Goal: Task Accomplishment & Management: Manage account settings

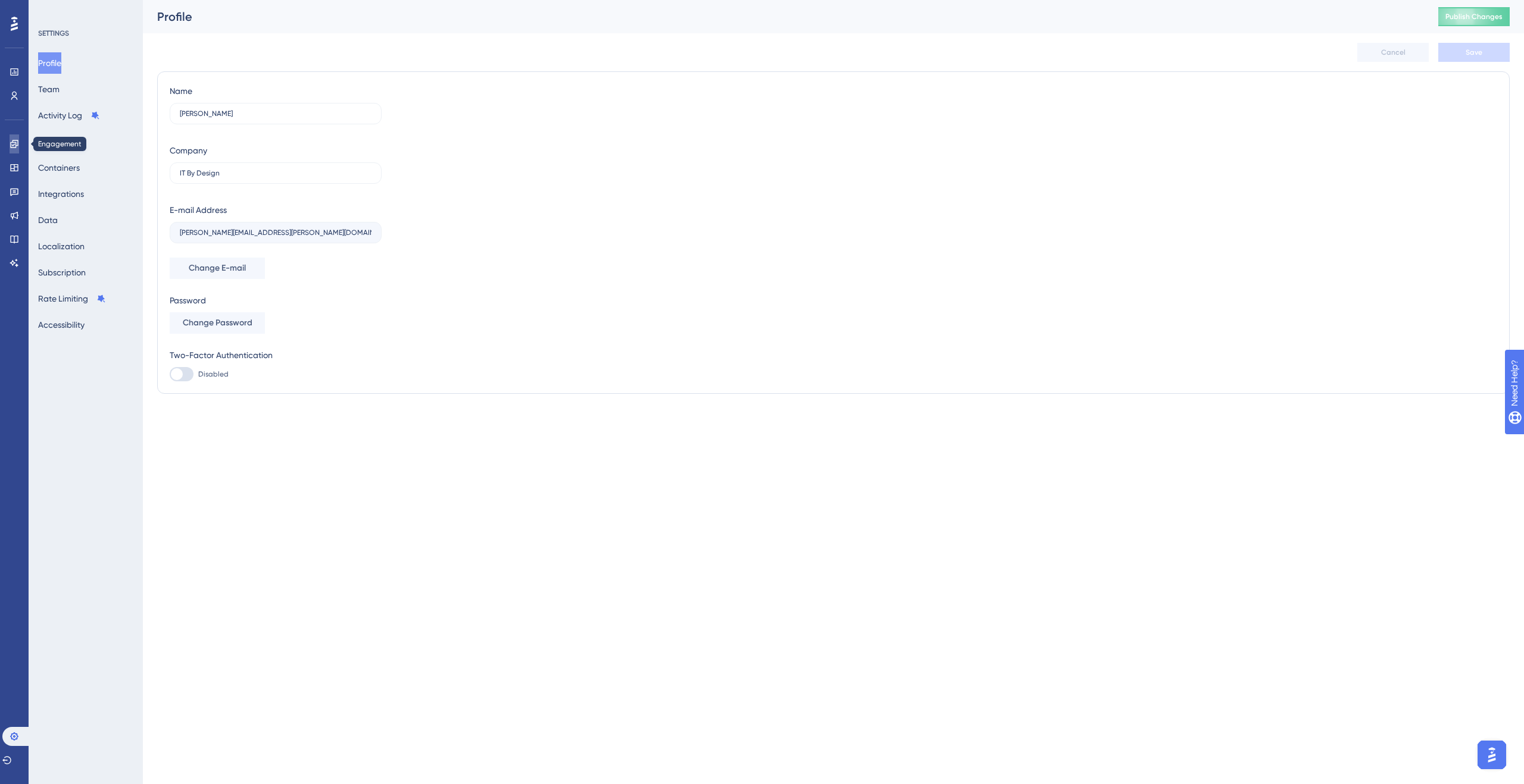
click at [12, 140] on icon at bounding box center [14, 144] width 8 height 8
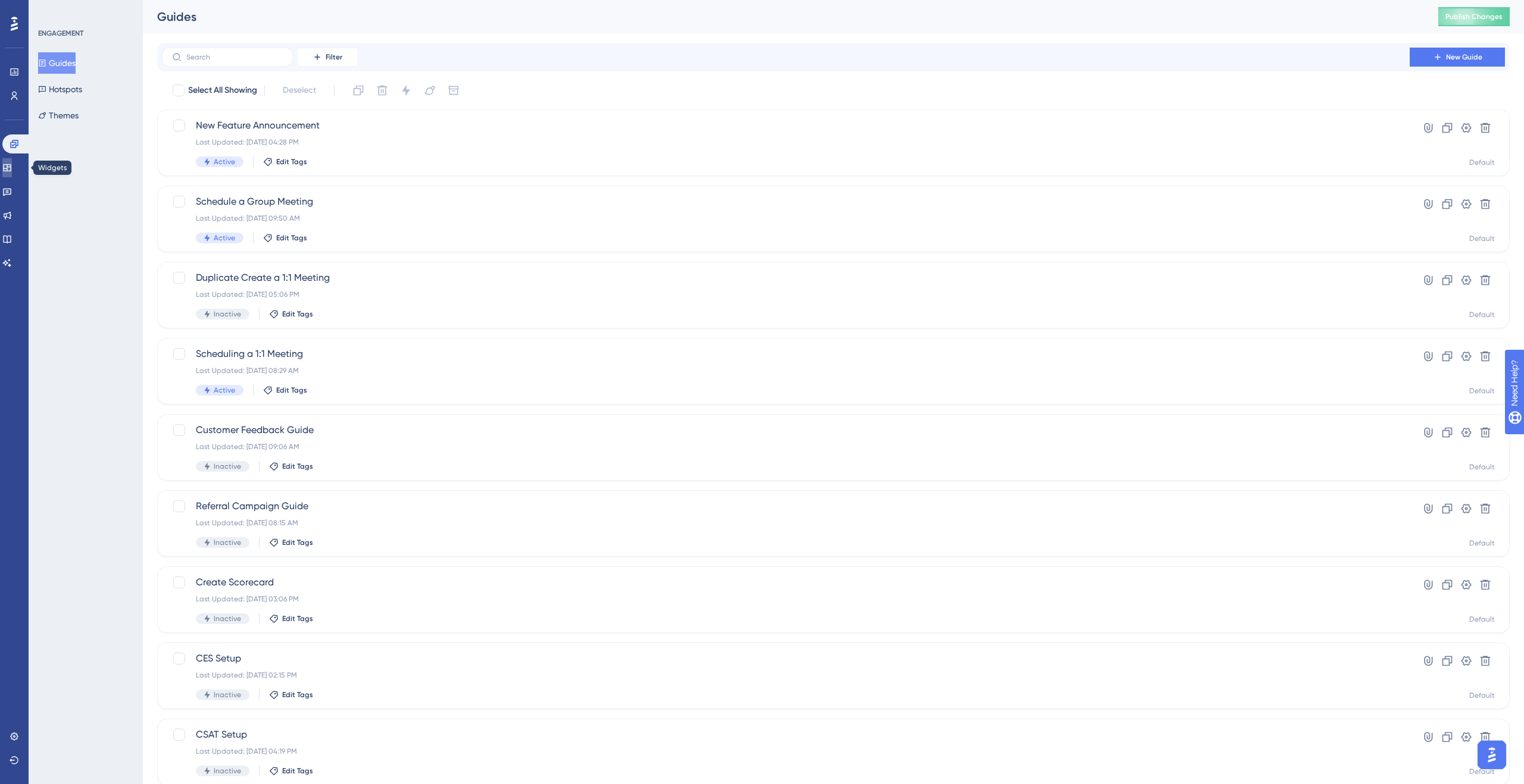
click at [6, 168] on link at bounding box center [7, 168] width 10 height 19
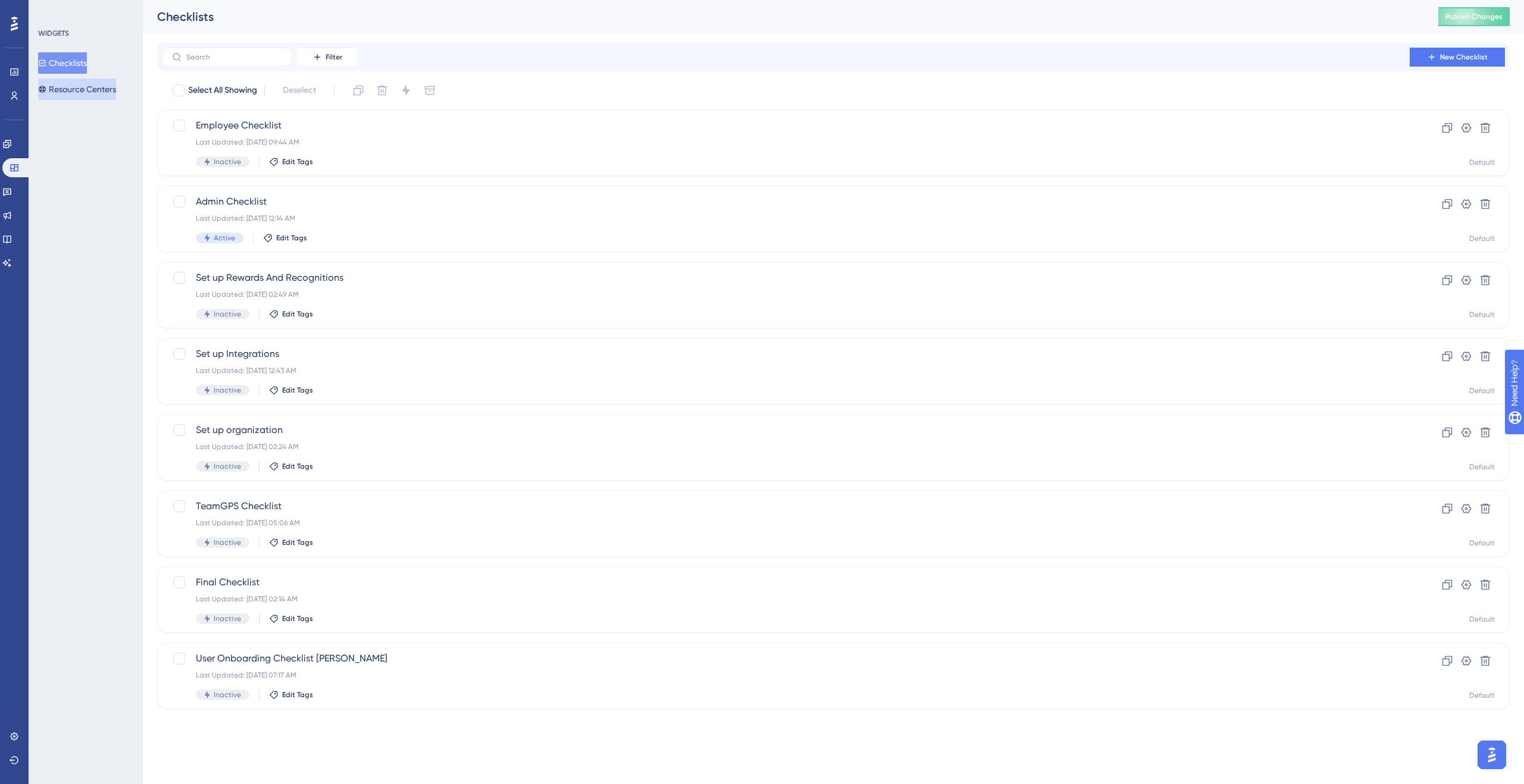
click at [90, 82] on button "Resource Centers" at bounding box center [77, 89] width 78 height 21
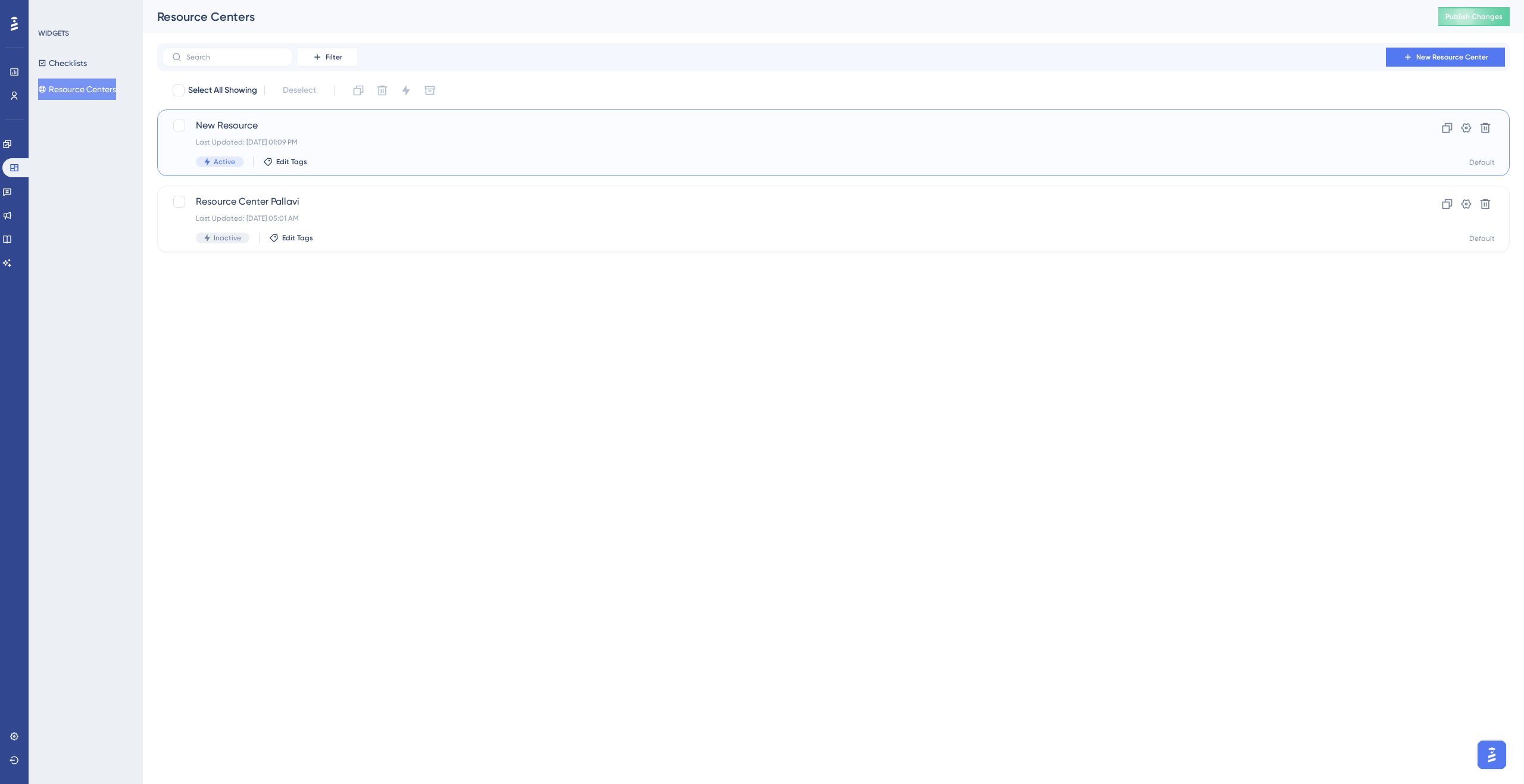
click at [339, 138] on div "Last Updated: [DATE] 01:09 PM" at bounding box center [786, 142] width 1180 height 10
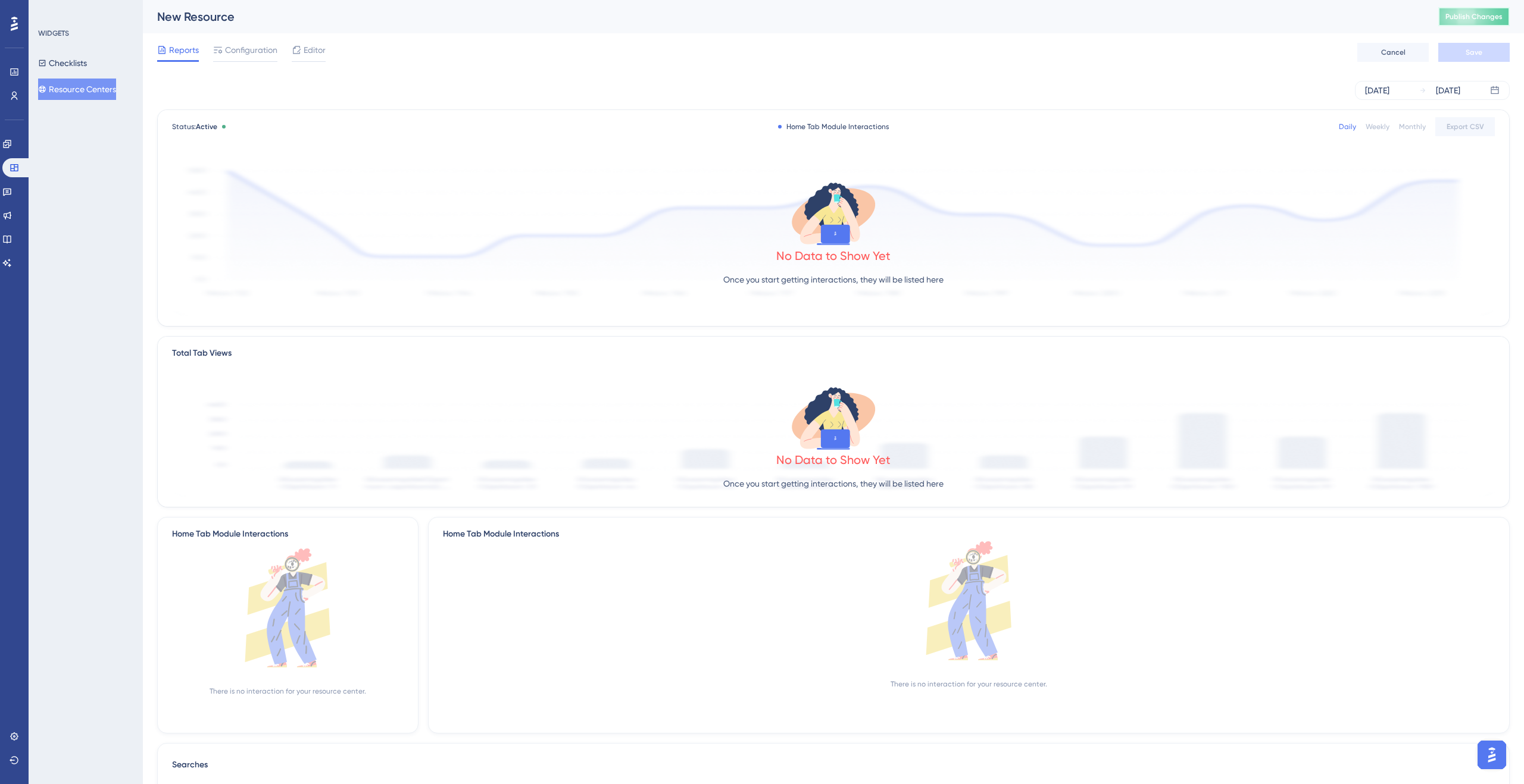
drag, startPoint x: 1456, startPoint y: 18, endPoint x: 1357, endPoint y: 21, distance: 99.0
click at [1456, 18] on span "Publish Changes" at bounding box center [1474, 16] width 57 height 10
click at [255, 47] on span "Configuration" at bounding box center [251, 50] width 52 height 14
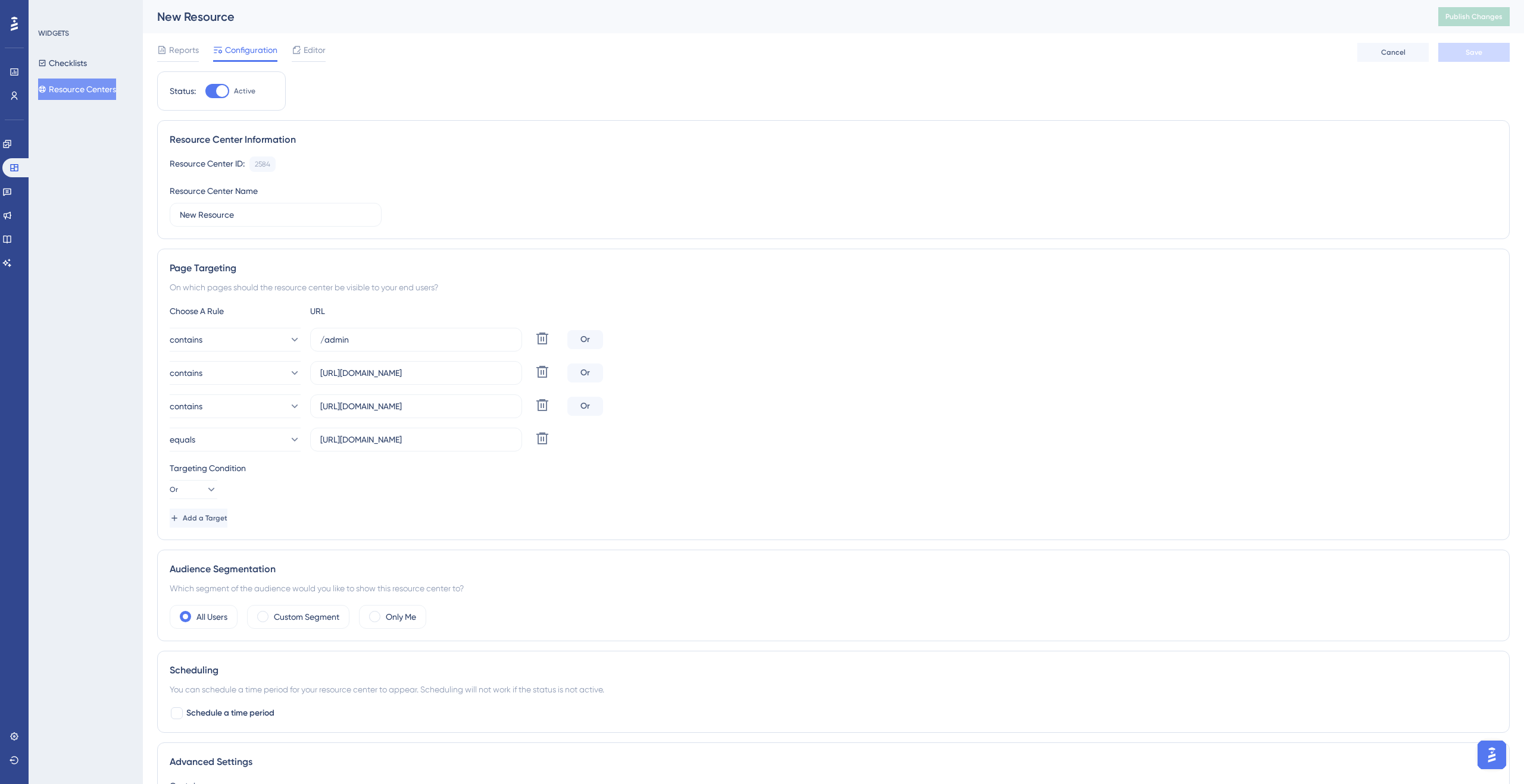
click at [502, 120] on div "Resource Center Information Resource Center ID: 2584 Copy Resource Center Name …" at bounding box center [833, 180] width 1353 height 119
click at [318, 55] on span "Editor" at bounding box center [314, 50] width 22 height 14
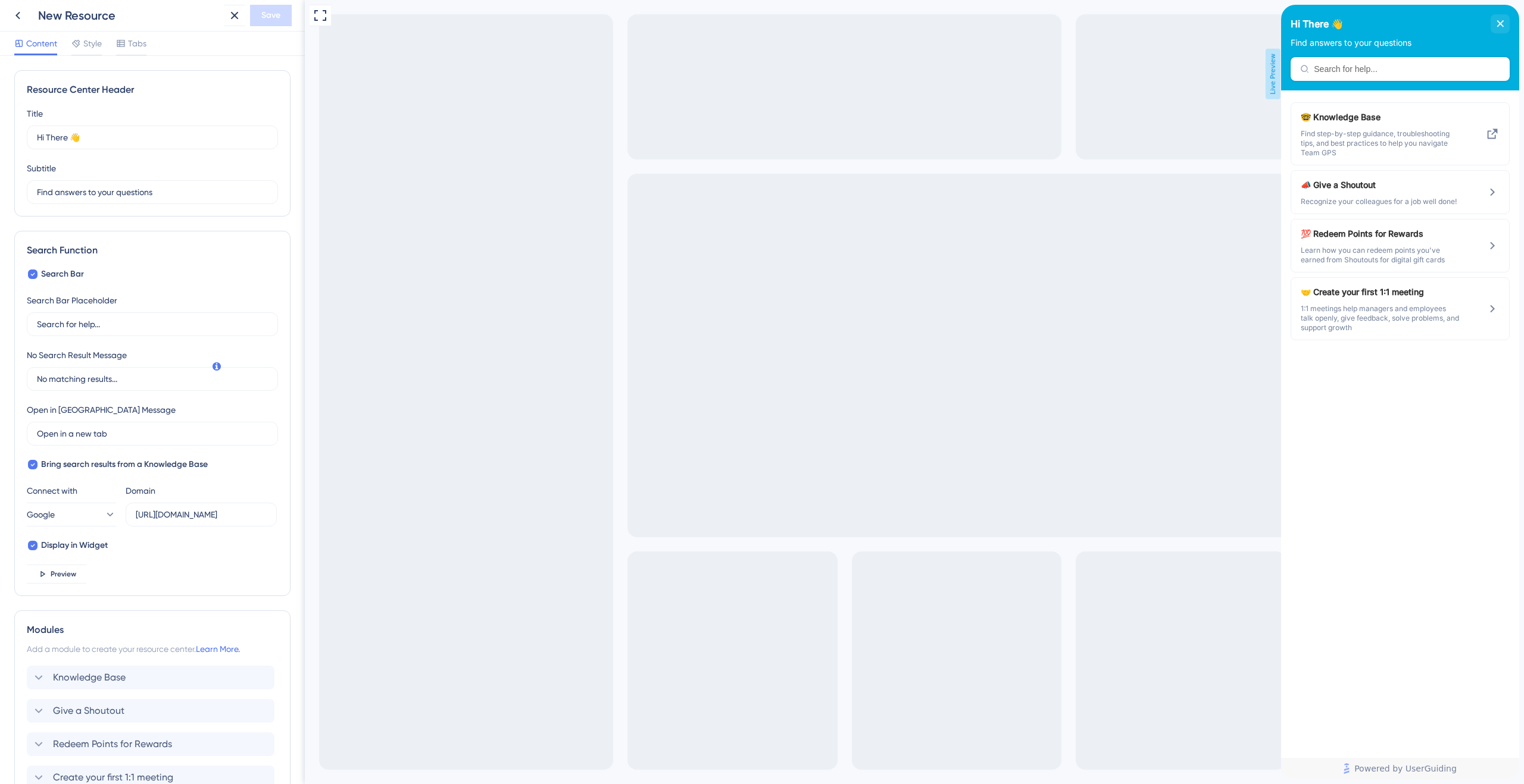
scroll to position [113, 0]
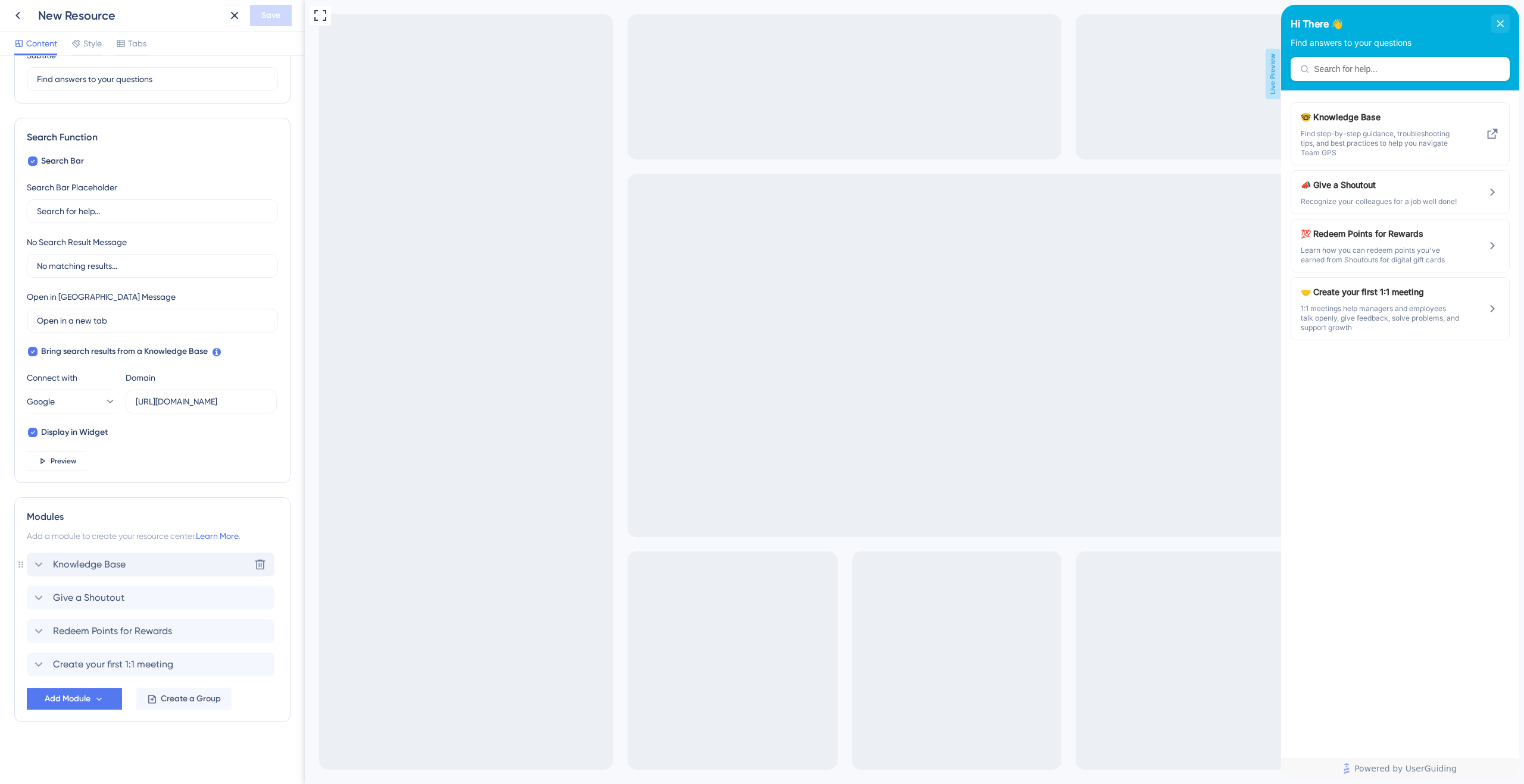
click at [41, 560] on icon at bounding box center [39, 565] width 14 height 14
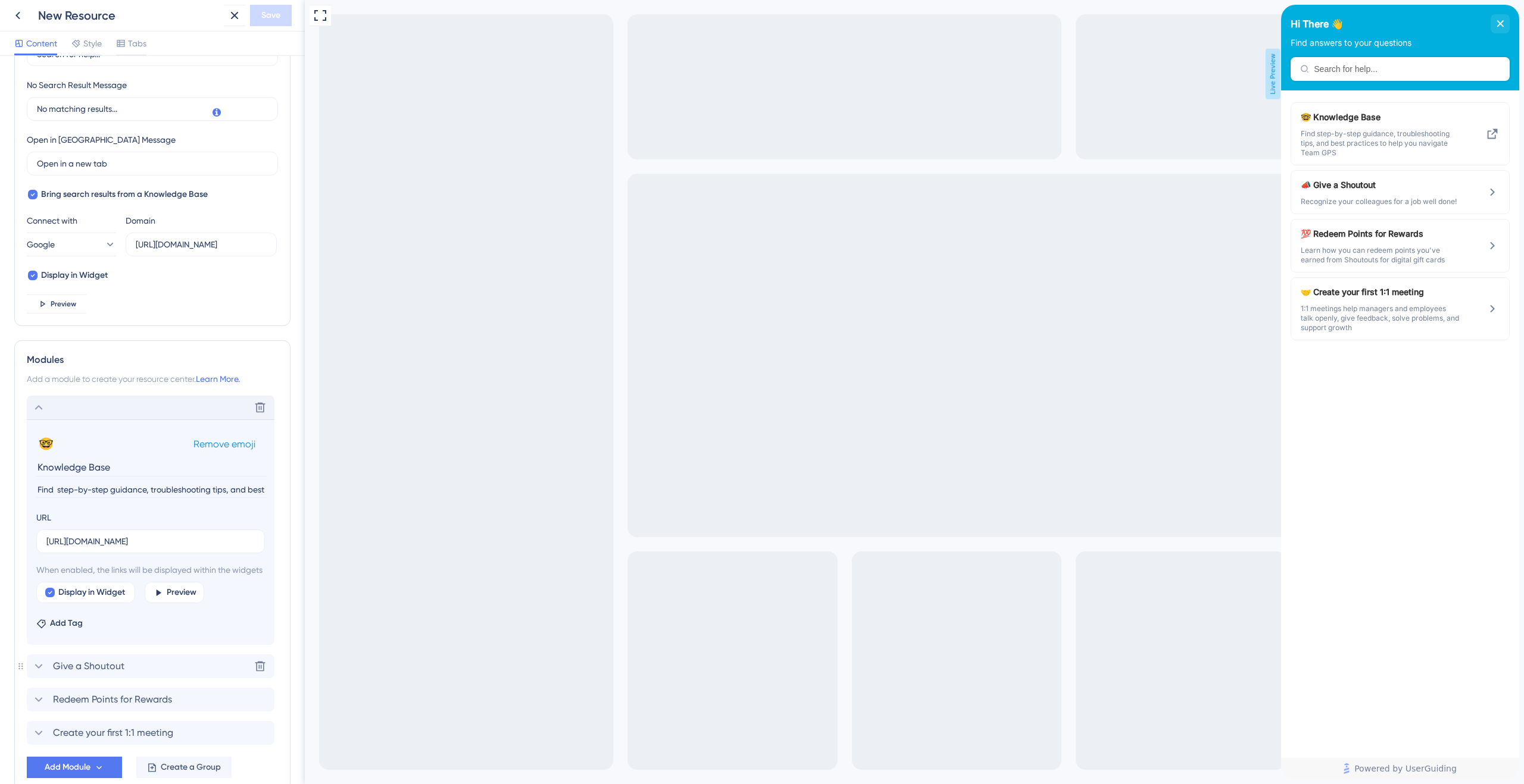
scroll to position [353, 0]
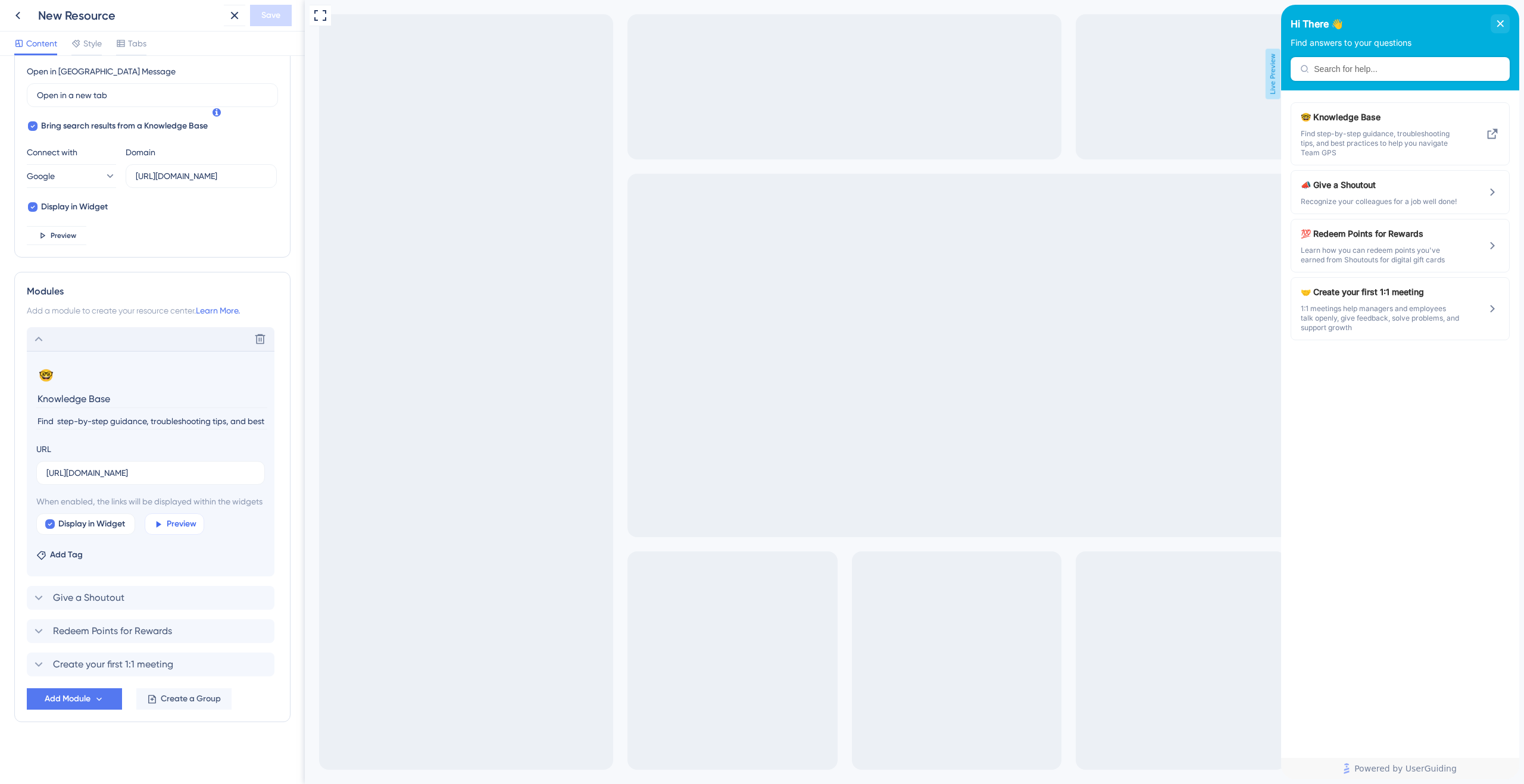
click at [163, 523] on icon at bounding box center [158, 524] width 10 height 10
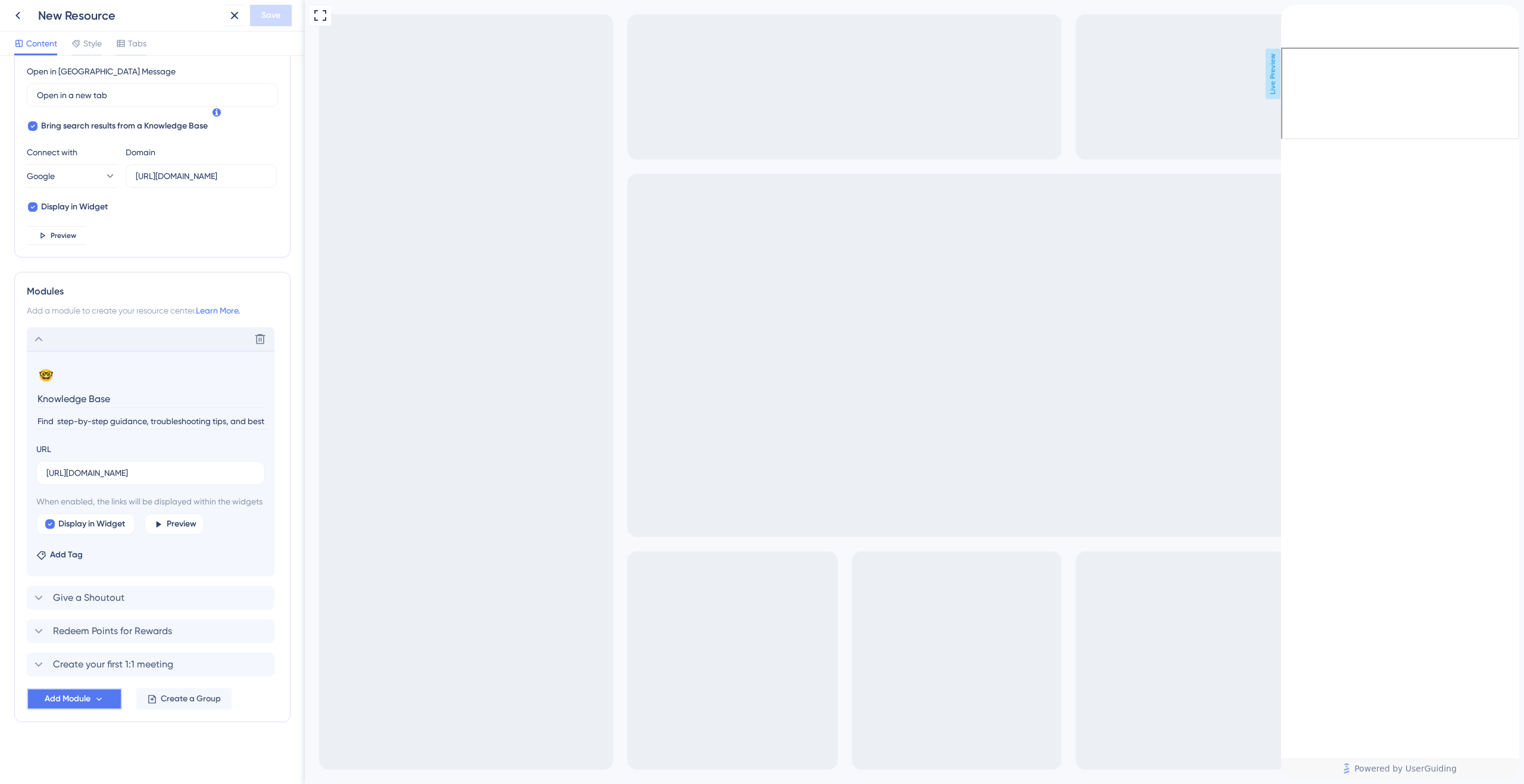
click at [102, 696] on icon at bounding box center [99, 700] width 10 height 10
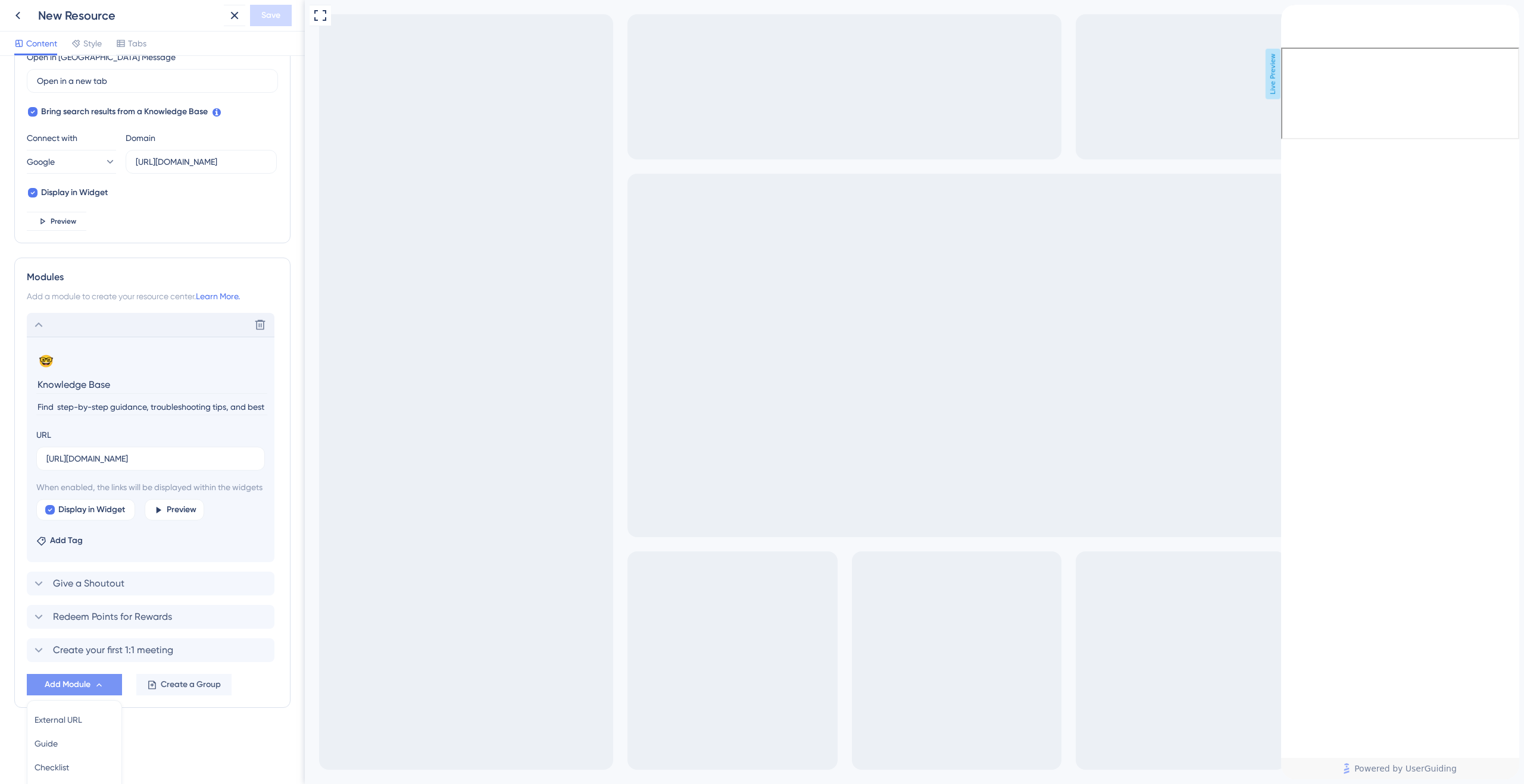
scroll to position [465, 0]
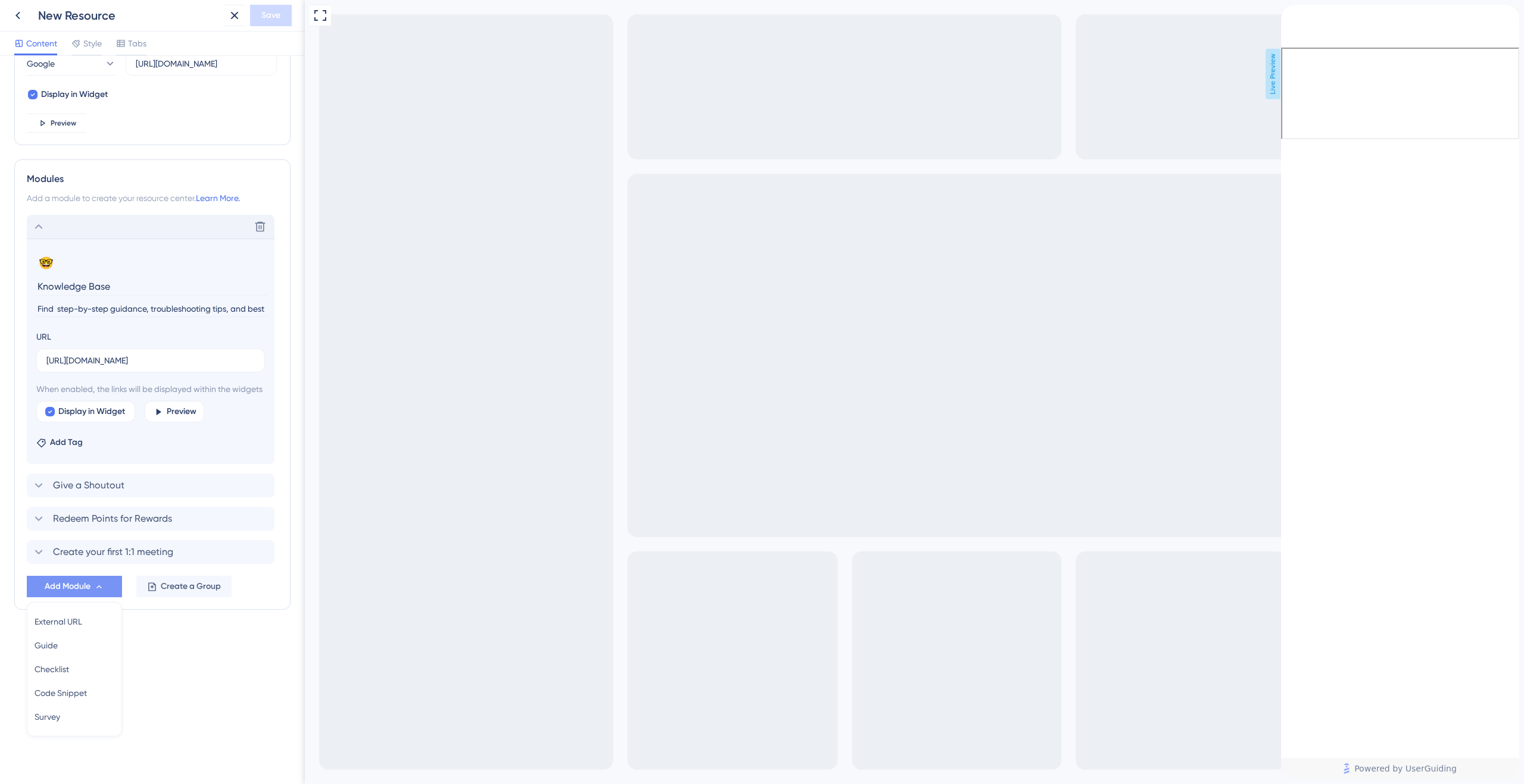
click at [187, 702] on div "Resource Center Header Title Hi There 👋 17 Hi There 👋 Subtitle Find answers to …" at bounding box center [152, 420] width 305 height 729
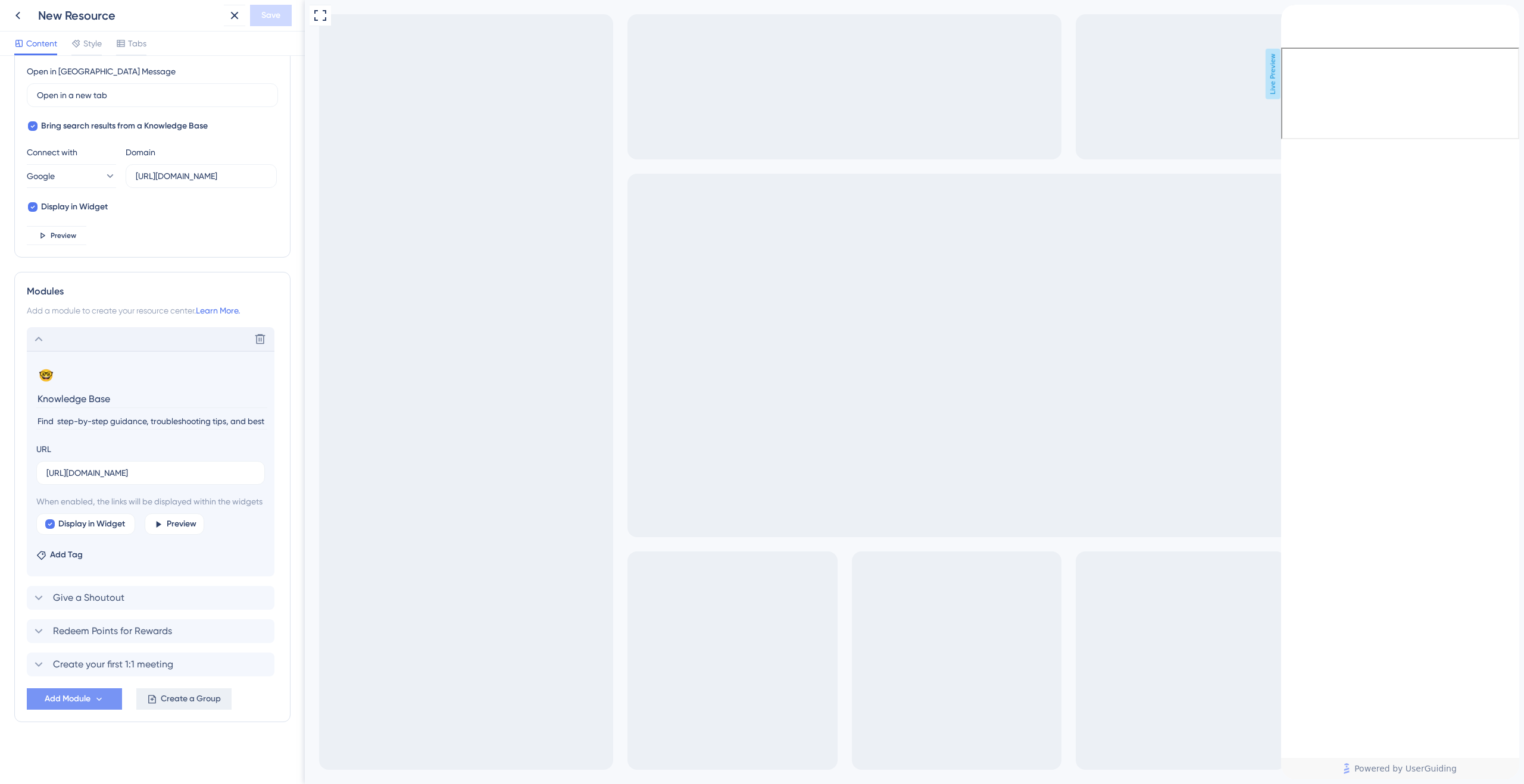
scroll to position [353, 0]
click at [174, 698] on span "Create a Group" at bounding box center [190, 699] width 60 height 14
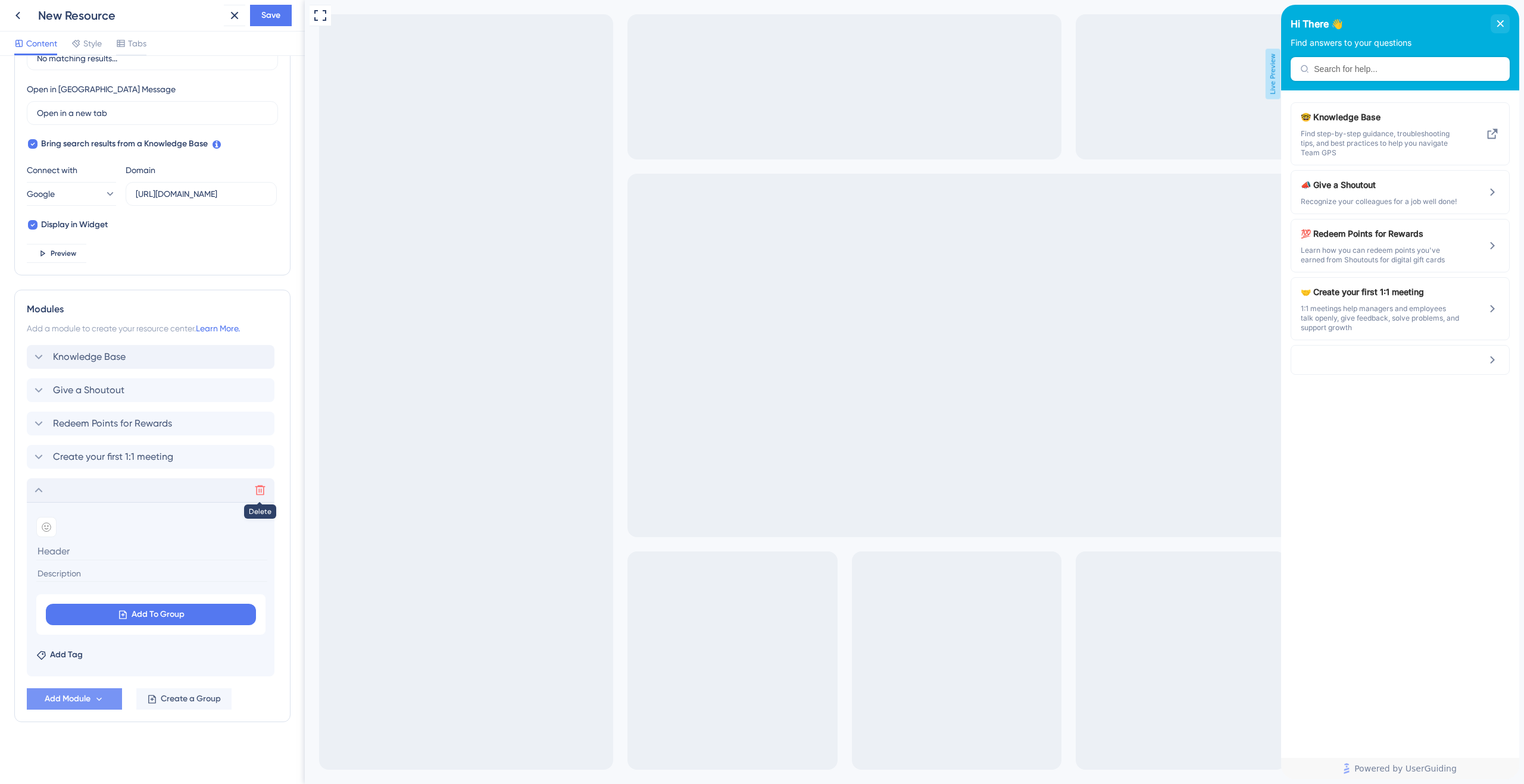
click at [259, 483] on button at bounding box center [260, 490] width 19 height 19
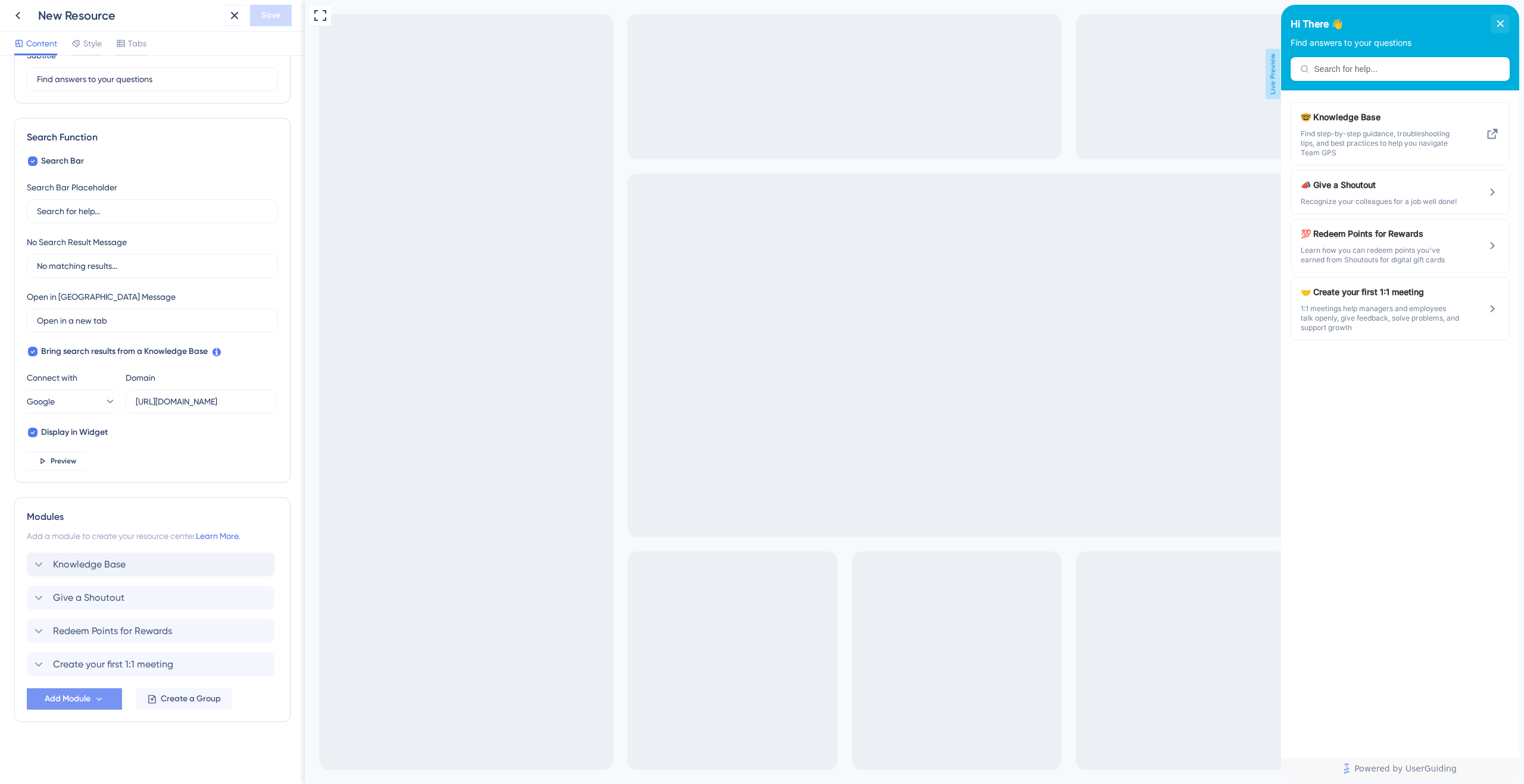
click at [99, 700] on icon at bounding box center [99, 700] width 5 height 4
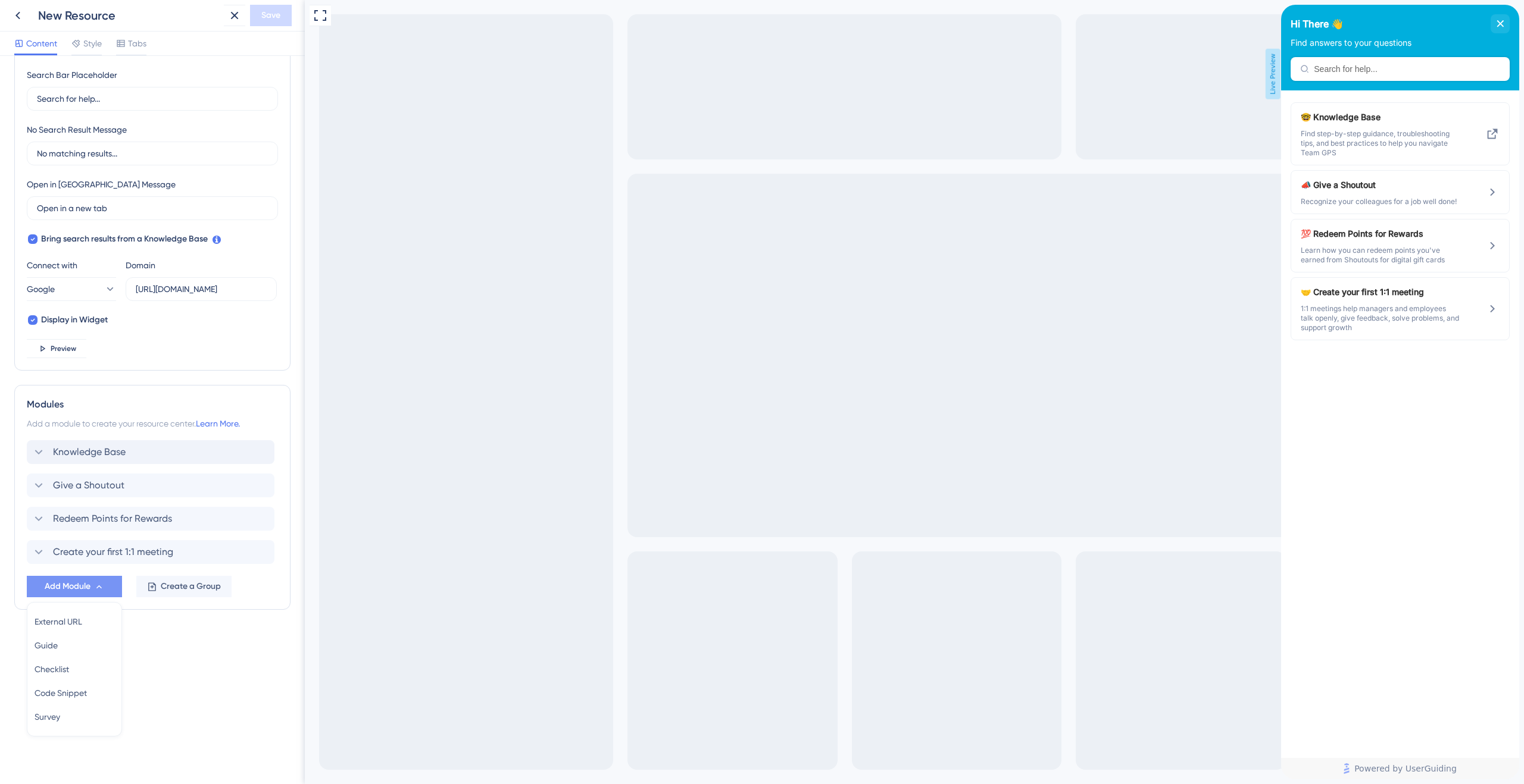
click at [157, 706] on div "Resource Center Header Title Hi There 👋 17 Hi There 👋 Subtitle Find answers to …" at bounding box center [152, 420] width 305 height 729
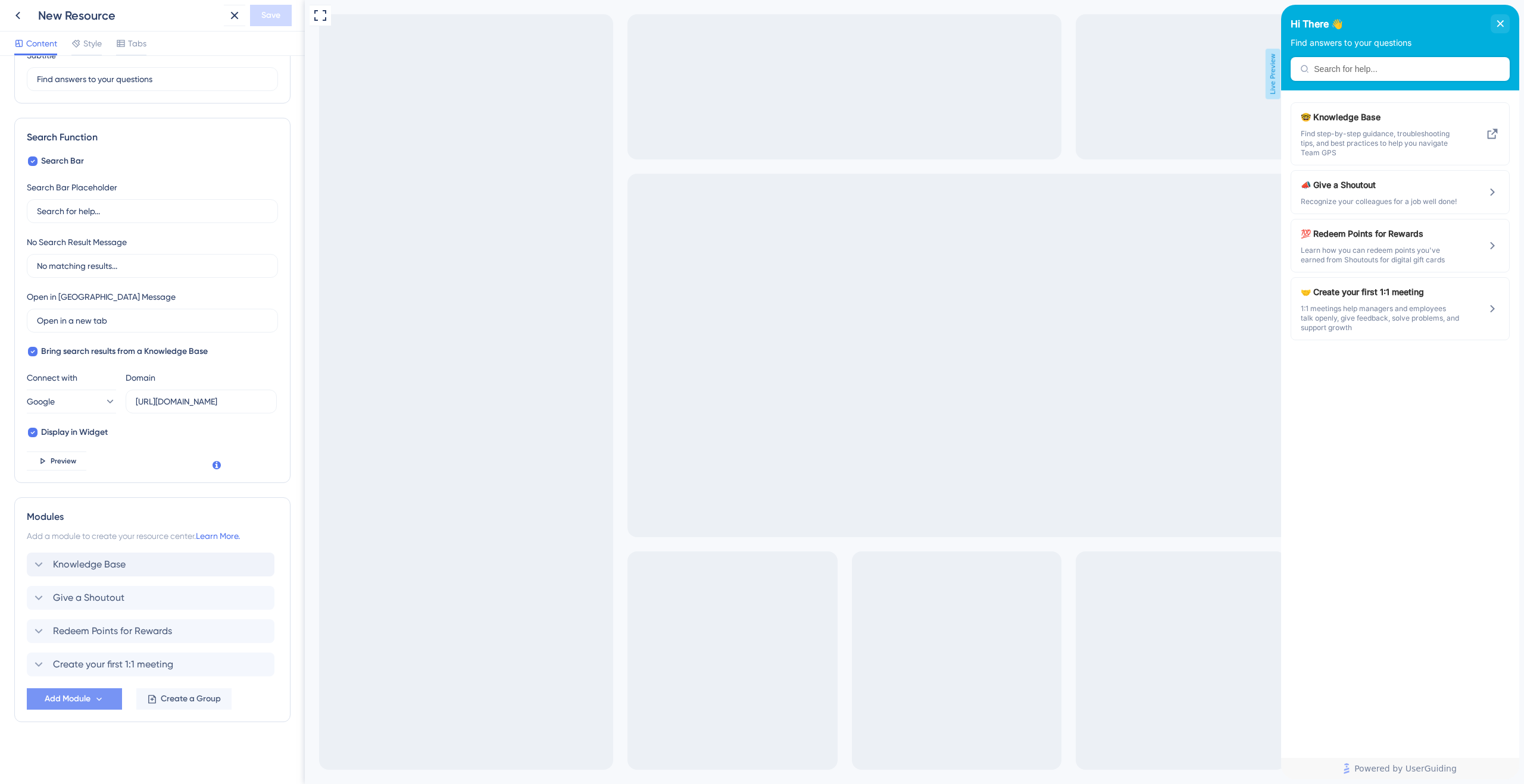
scroll to position [0, 0]
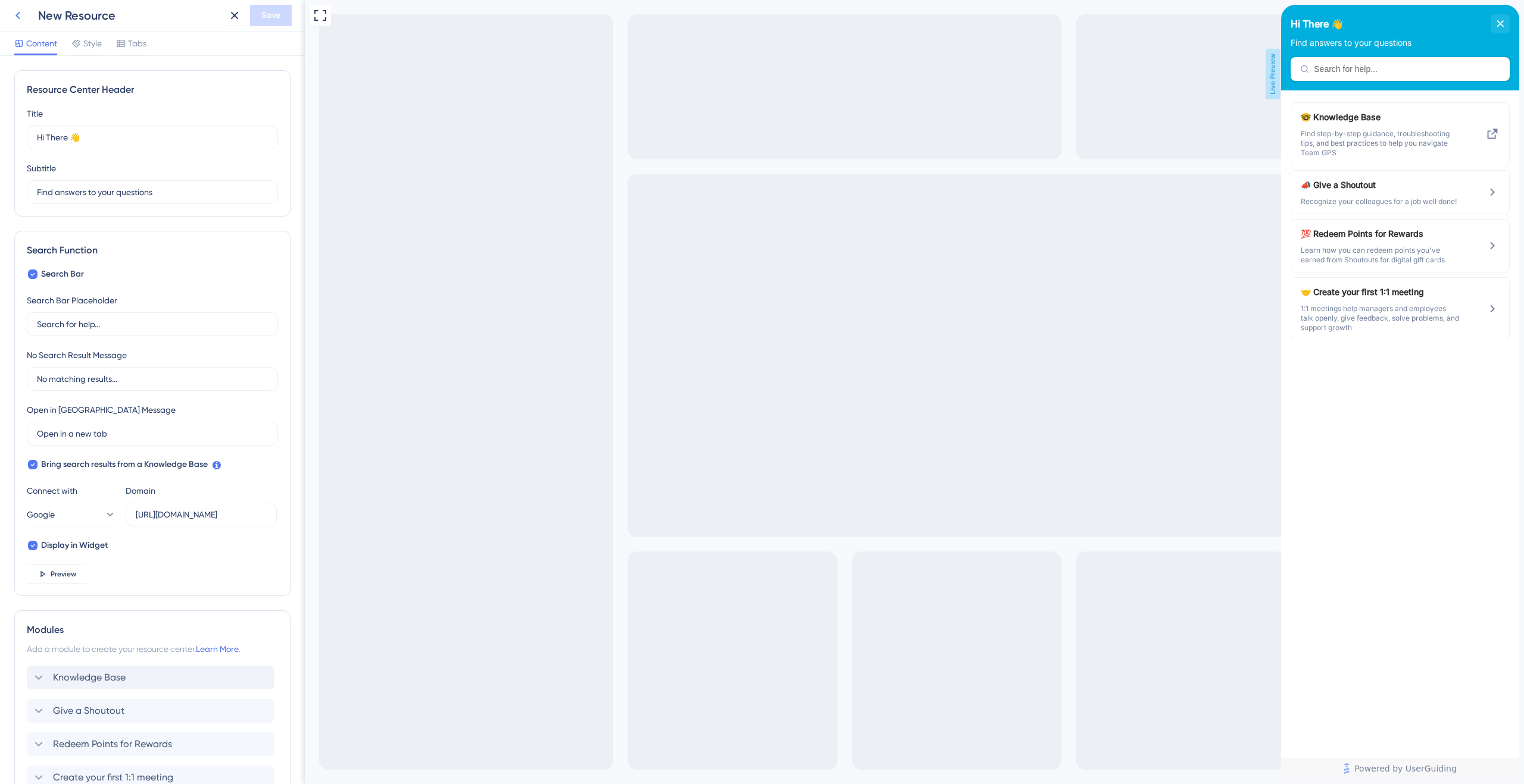
click at [19, 16] on icon at bounding box center [18, 15] width 14 height 14
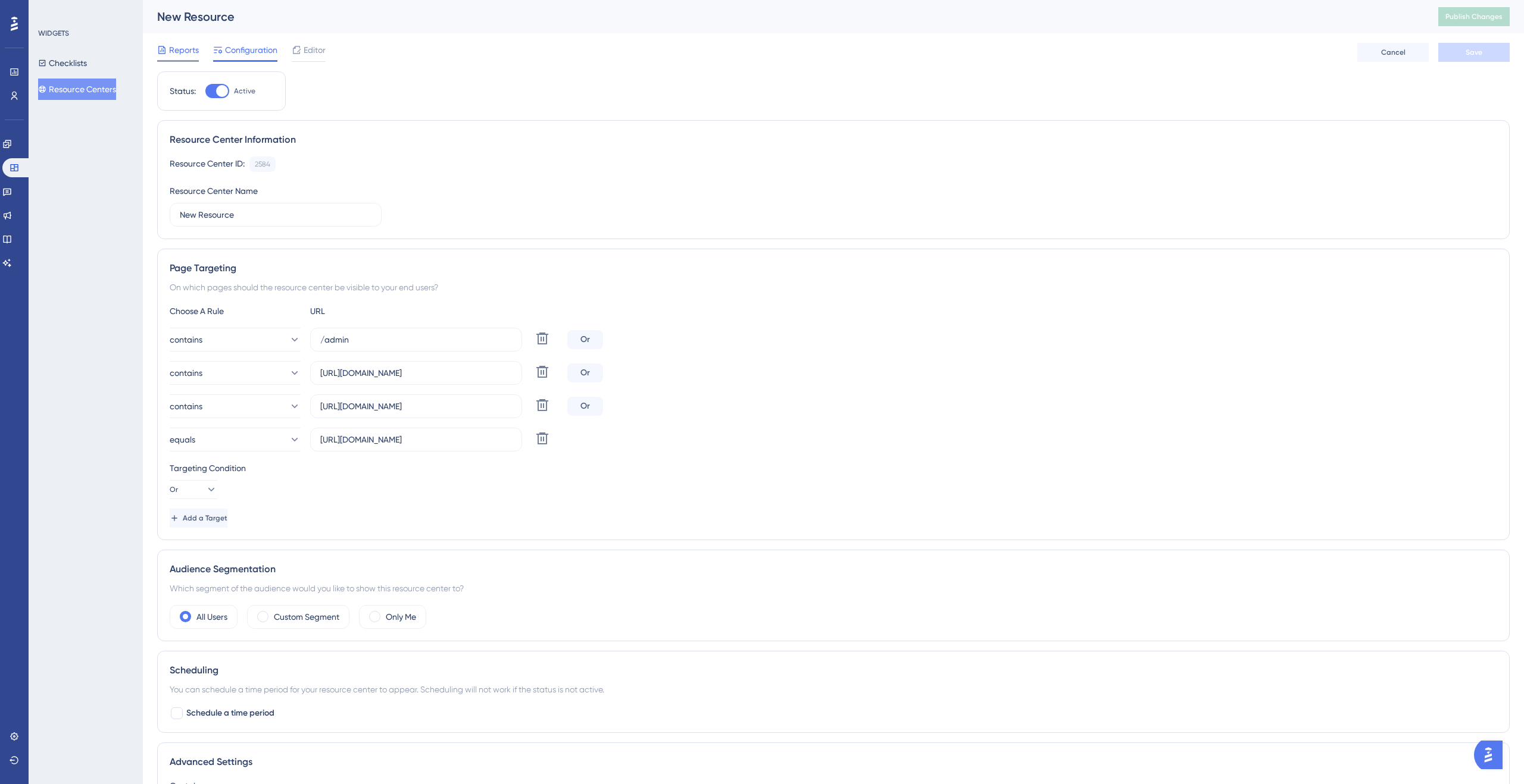
click at [185, 50] on span "Reports" at bounding box center [184, 50] width 30 height 14
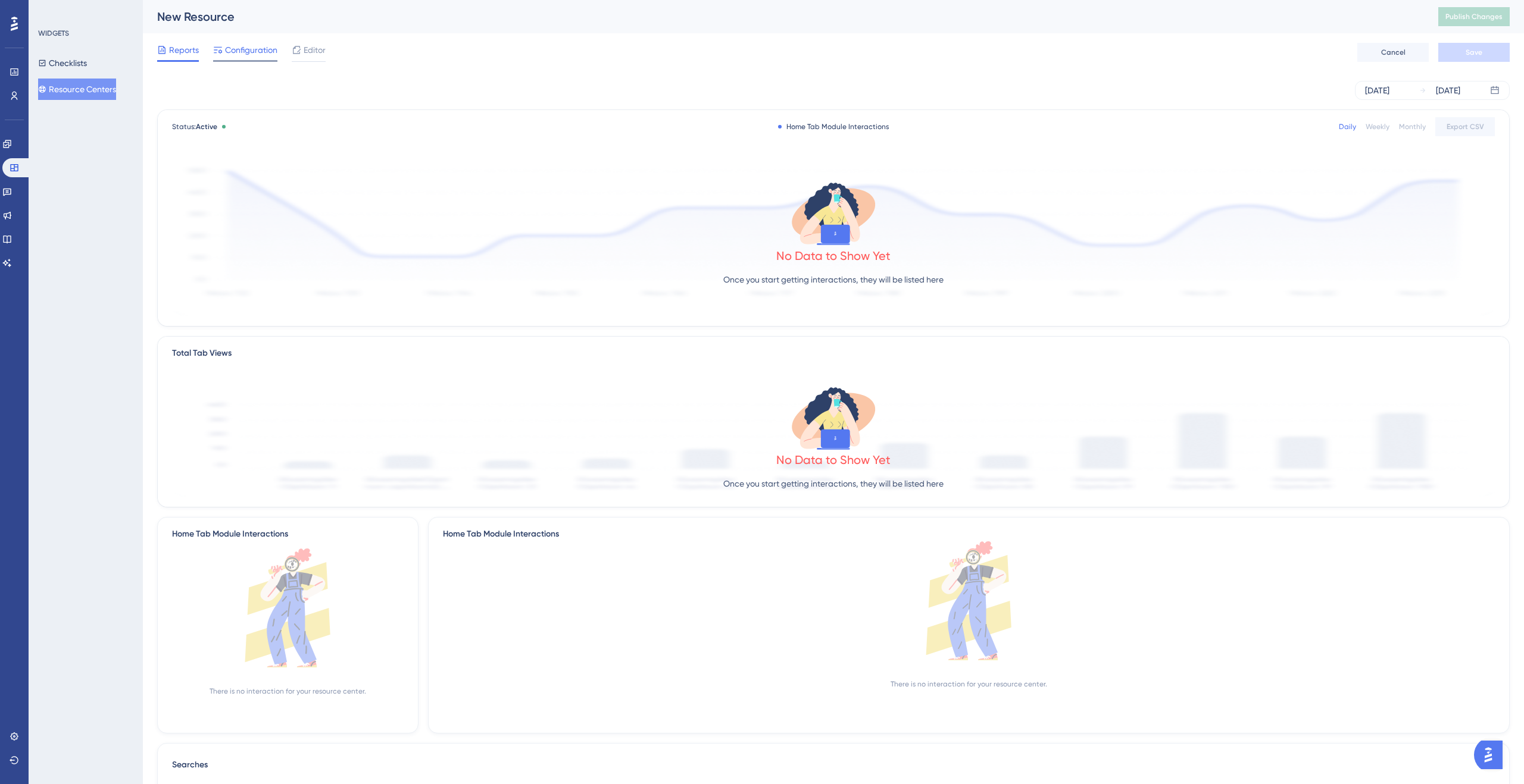
click at [233, 53] on span "Configuration" at bounding box center [251, 50] width 52 height 14
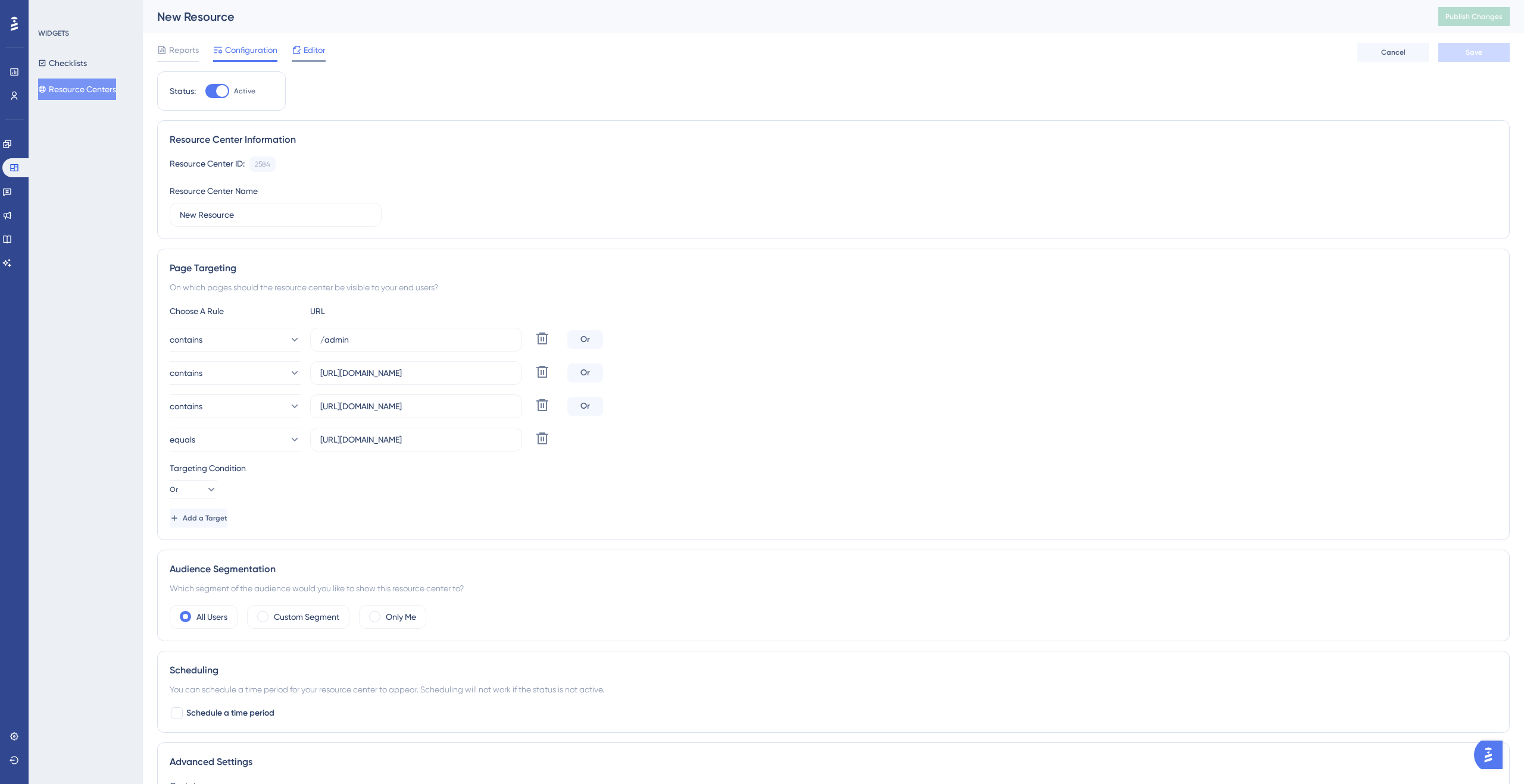
click at [318, 51] on span "Editor" at bounding box center [314, 50] width 22 height 14
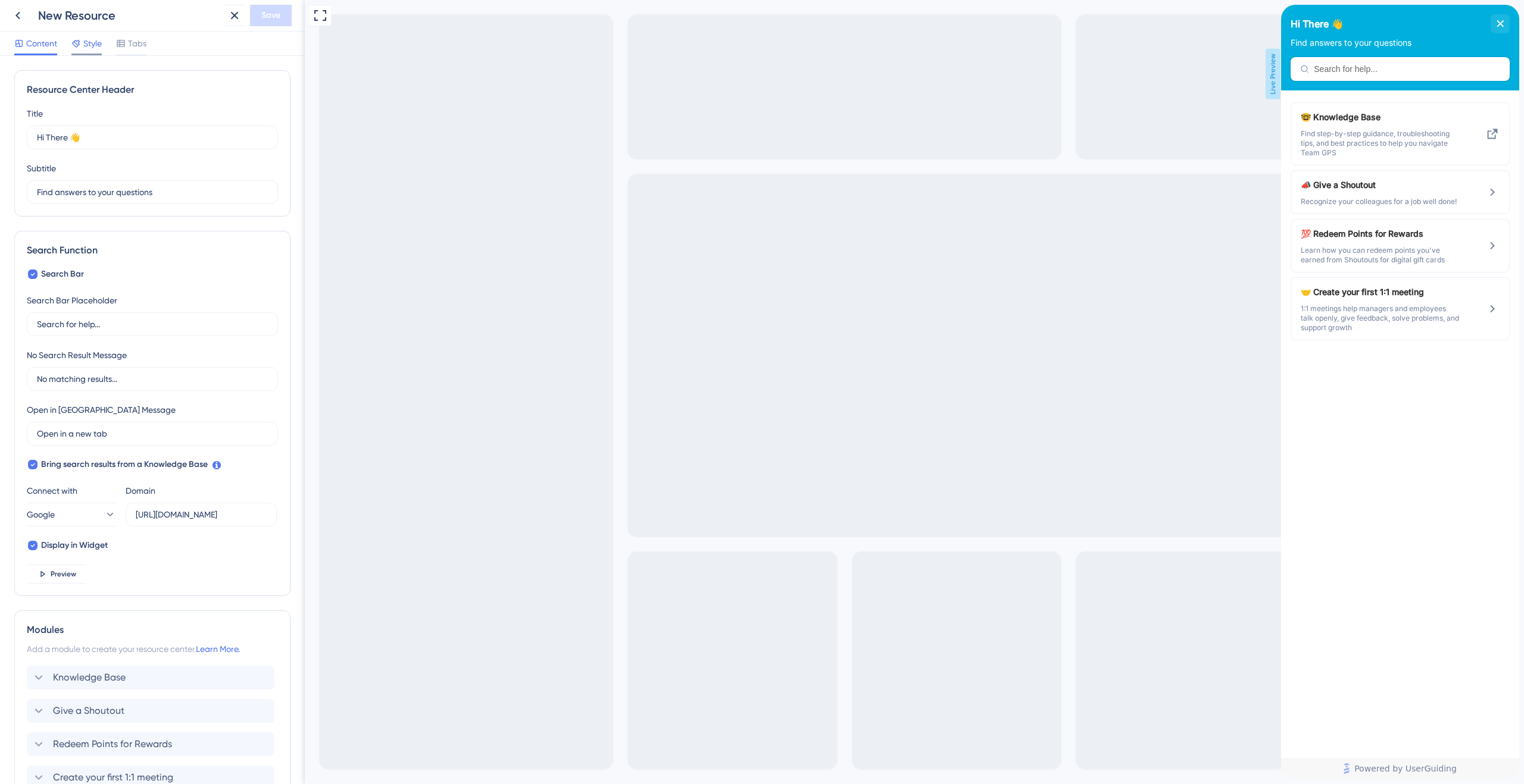
click at [79, 48] on icon at bounding box center [76, 43] width 10 height 10
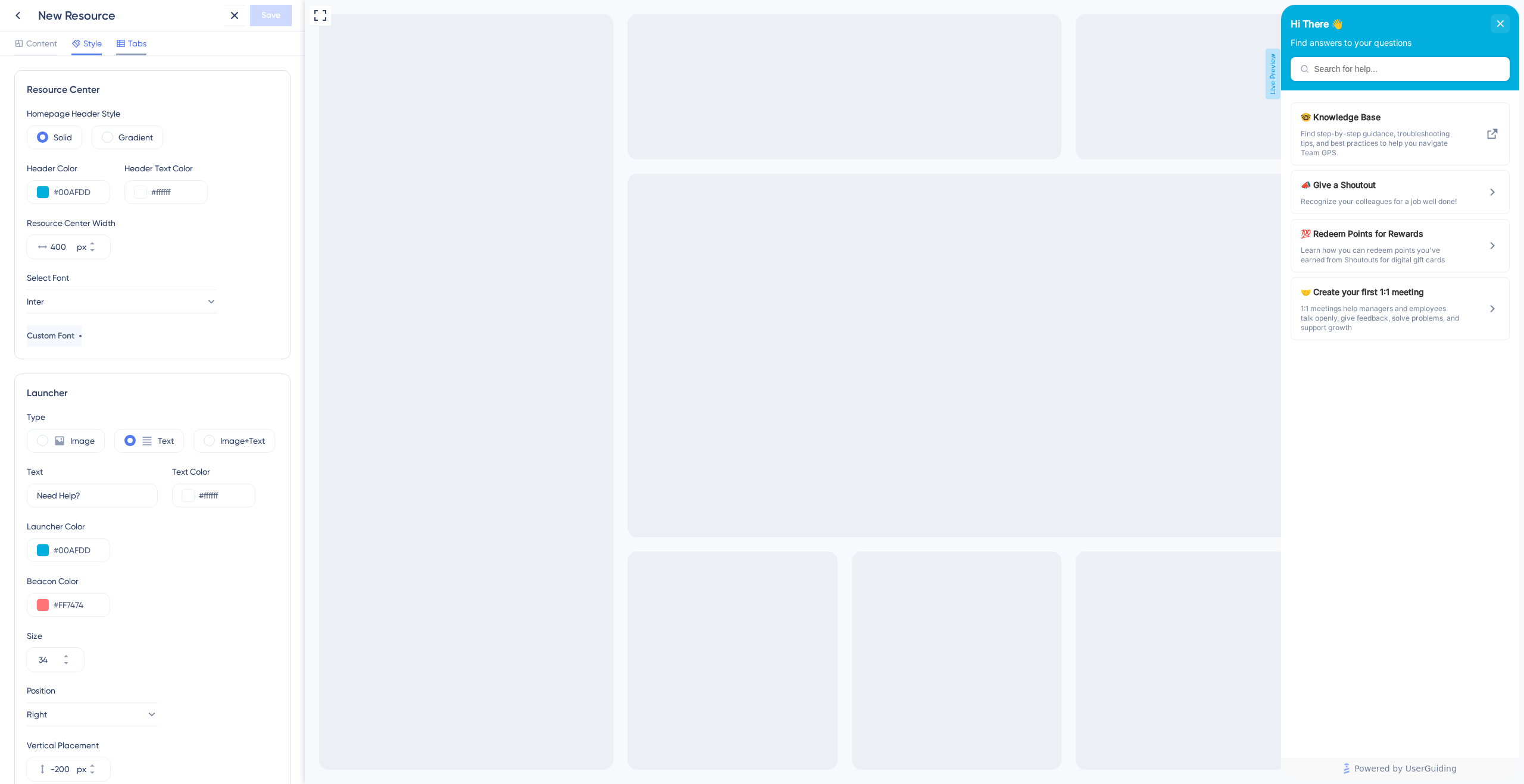
click at [138, 41] on span "Tabs" at bounding box center [137, 43] width 19 height 14
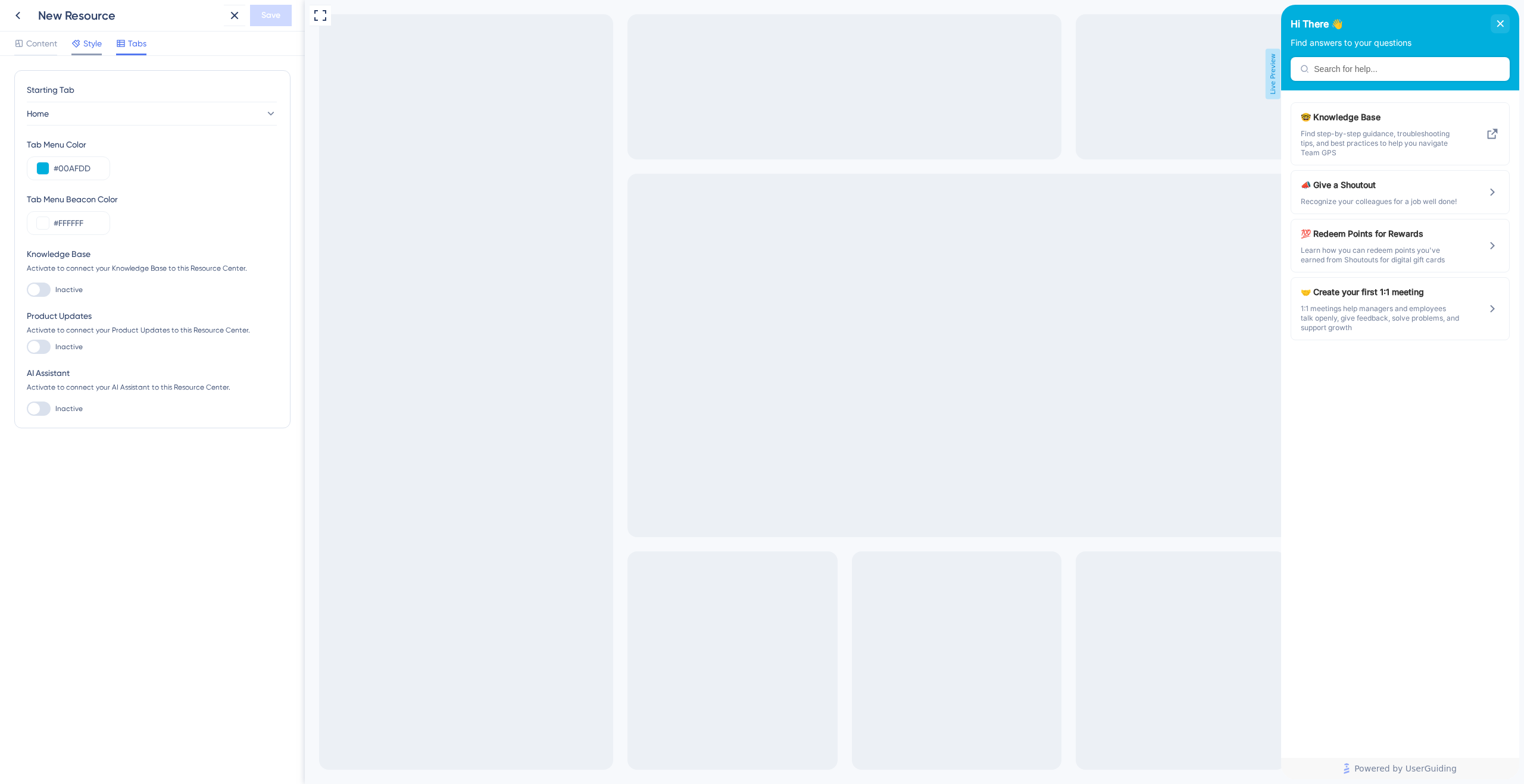
click at [88, 45] on span "Style" at bounding box center [92, 43] width 19 height 14
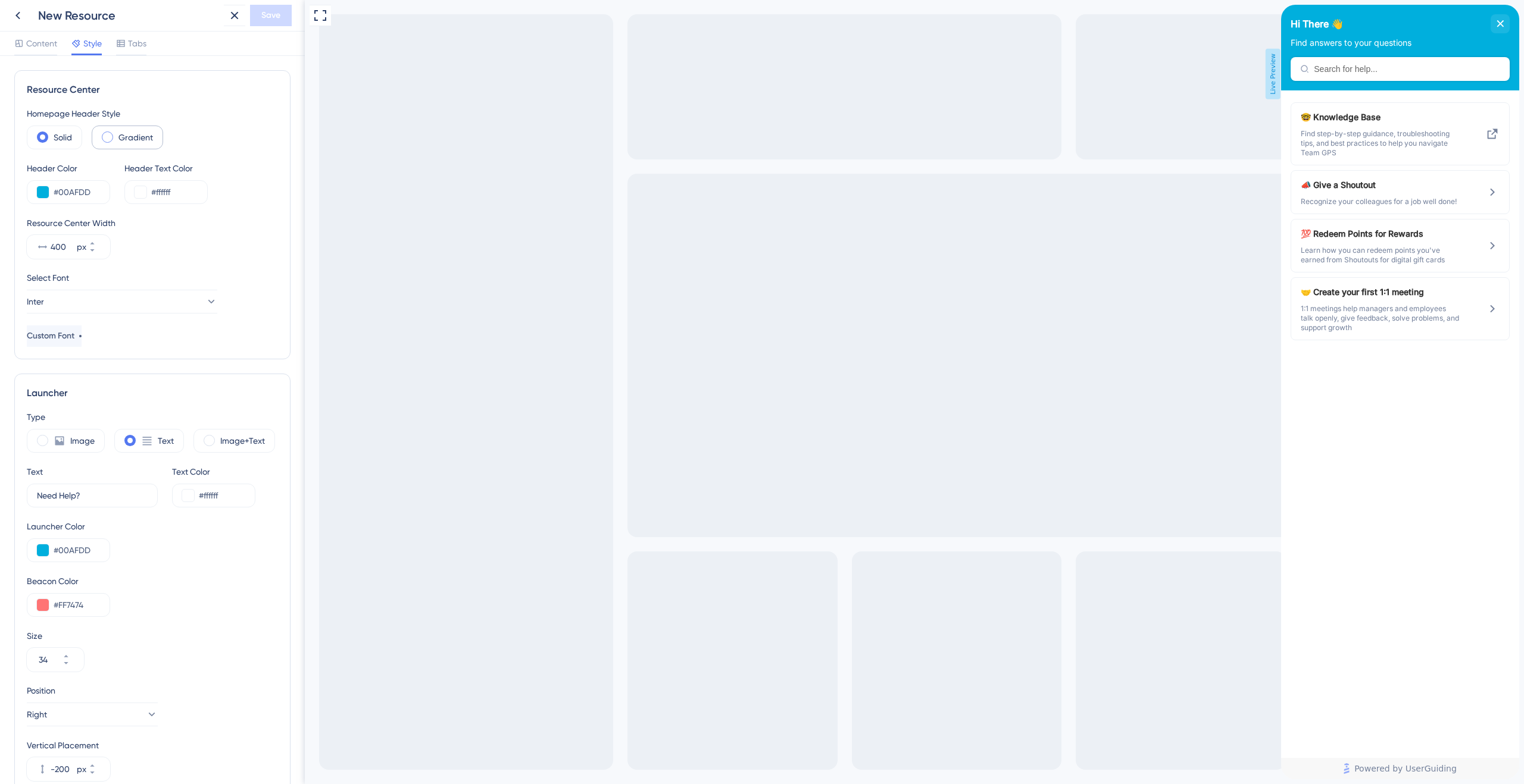
click at [105, 131] on div "Gradient" at bounding box center [127, 137] width 72 height 24
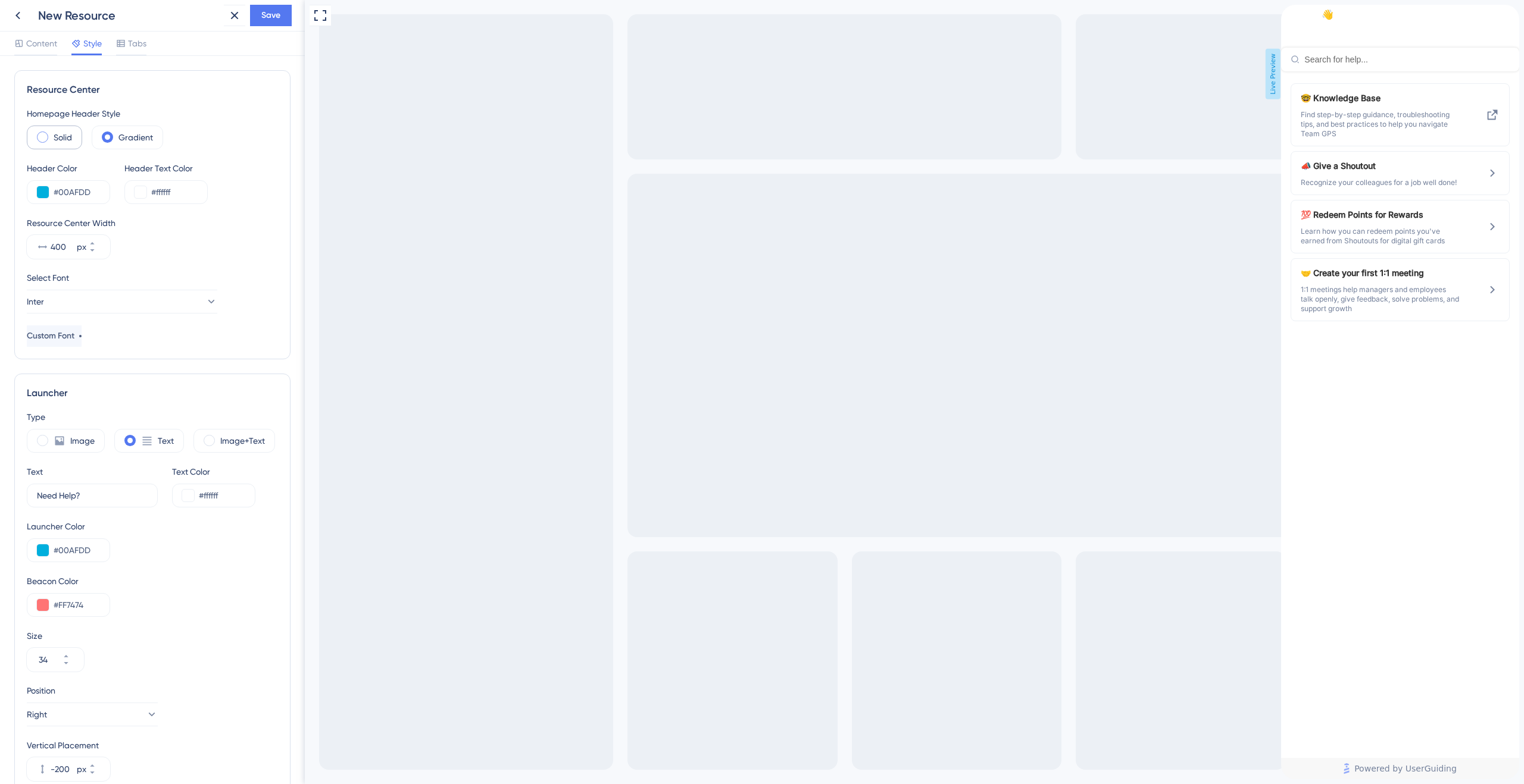
click at [68, 143] on label "Solid" at bounding box center [63, 137] width 19 height 14
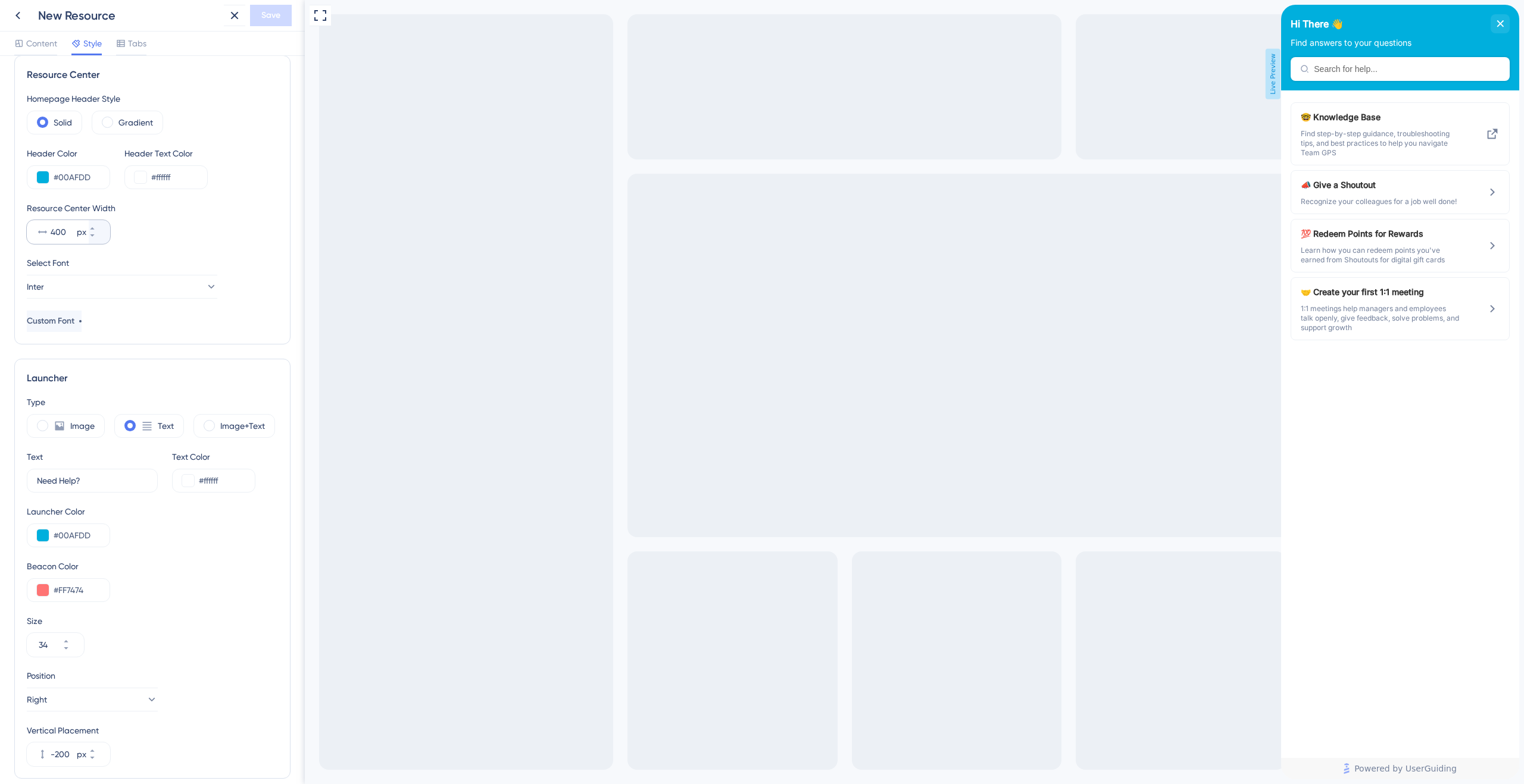
scroll to position [21, 0]
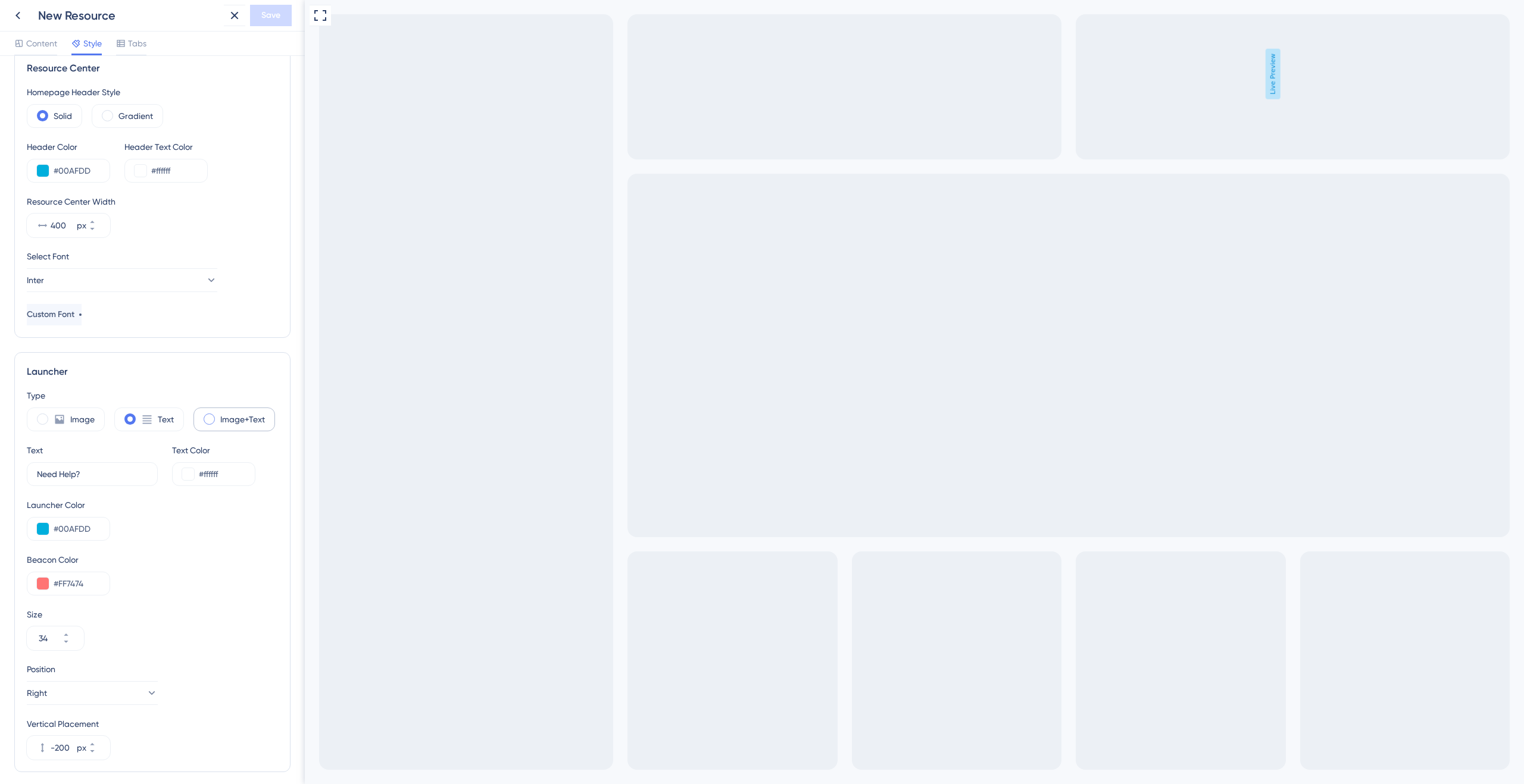
click at [207, 419] on span at bounding box center [209, 419] width 12 height 12
click at [218, 416] on input "radio" at bounding box center [218, 416] width 0 height 0
click at [141, 425] on icon at bounding box center [147, 419] width 12 height 12
click at [77, 423] on label "Image" at bounding box center [82, 419] width 24 height 14
click at [235, 422] on label "Image+Text" at bounding box center [242, 419] width 44 height 14
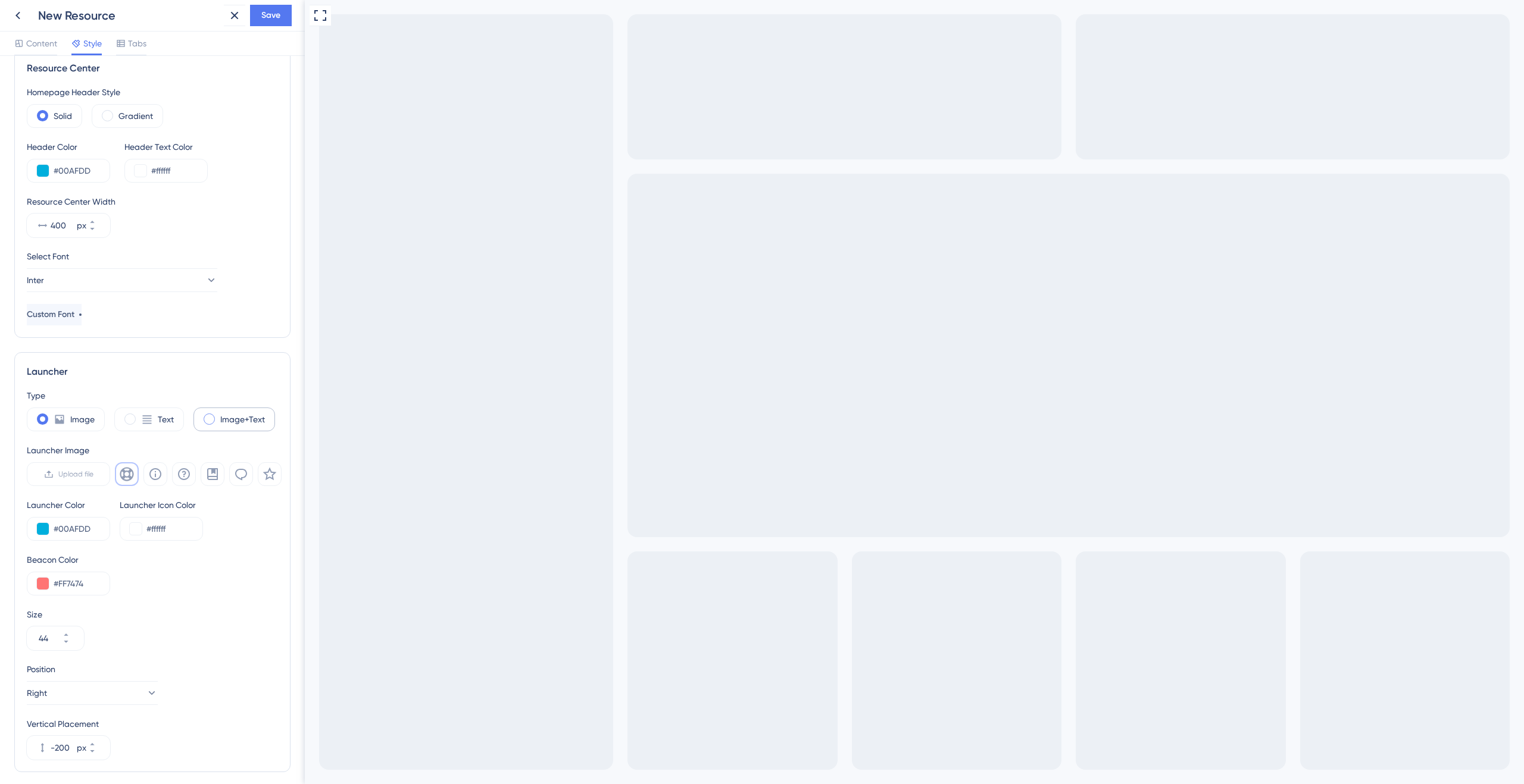
type input "34"
click at [171, 421] on label "Text" at bounding box center [166, 419] width 16 height 14
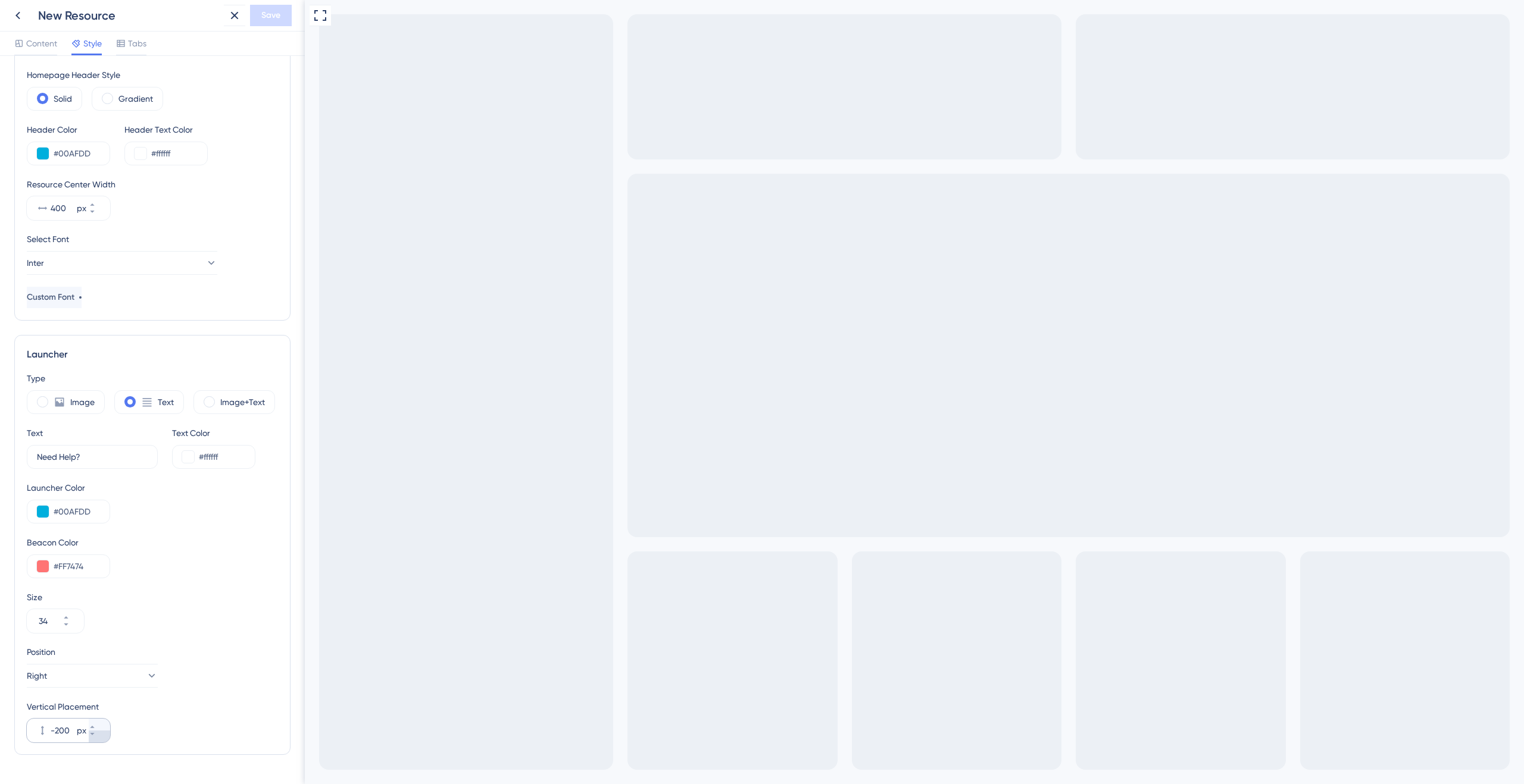
scroll to position [0, 0]
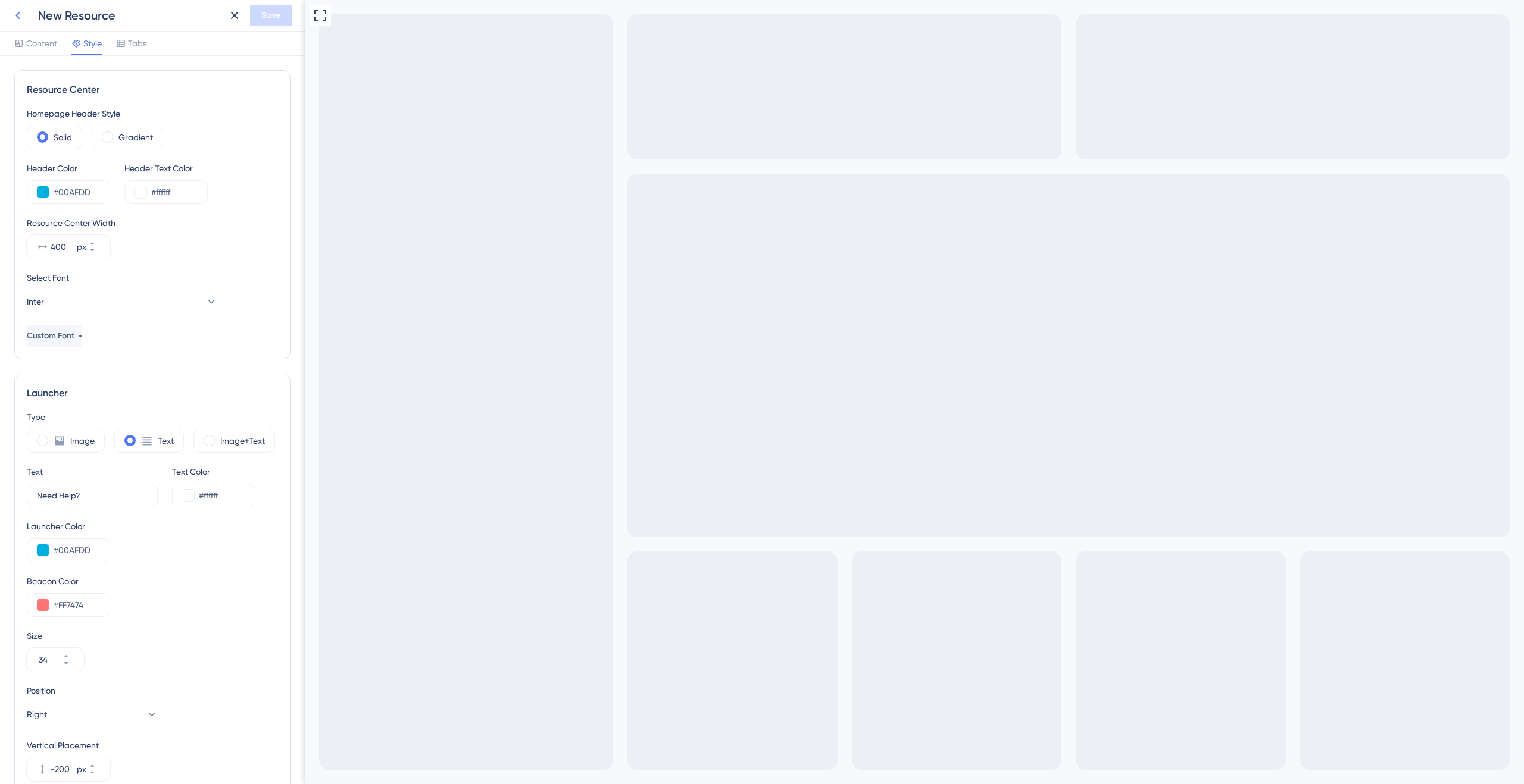
click at [21, 15] on icon at bounding box center [18, 15] width 14 height 14
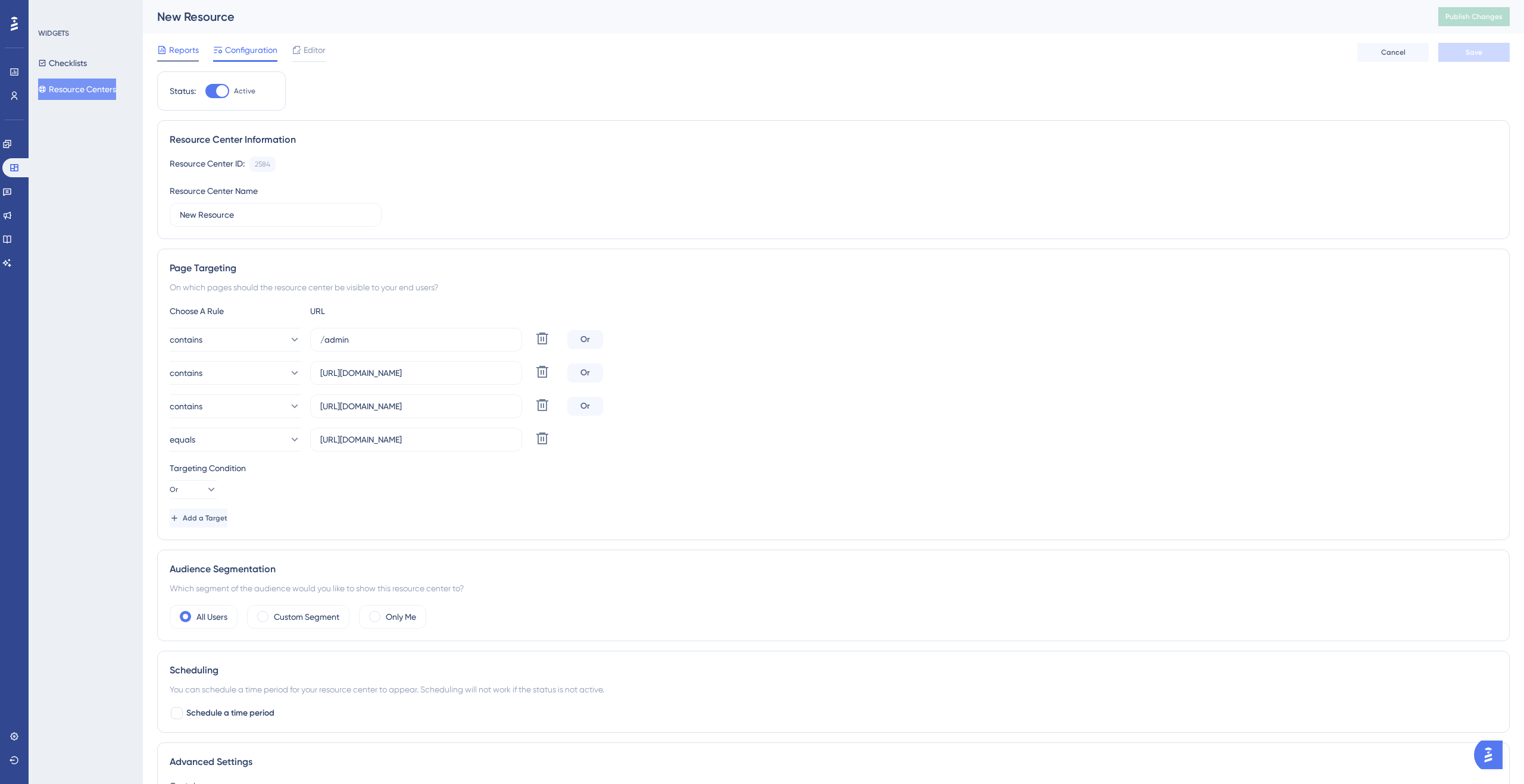
click at [164, 47] on icon at bounding box center [162, 50] width 7 height 8
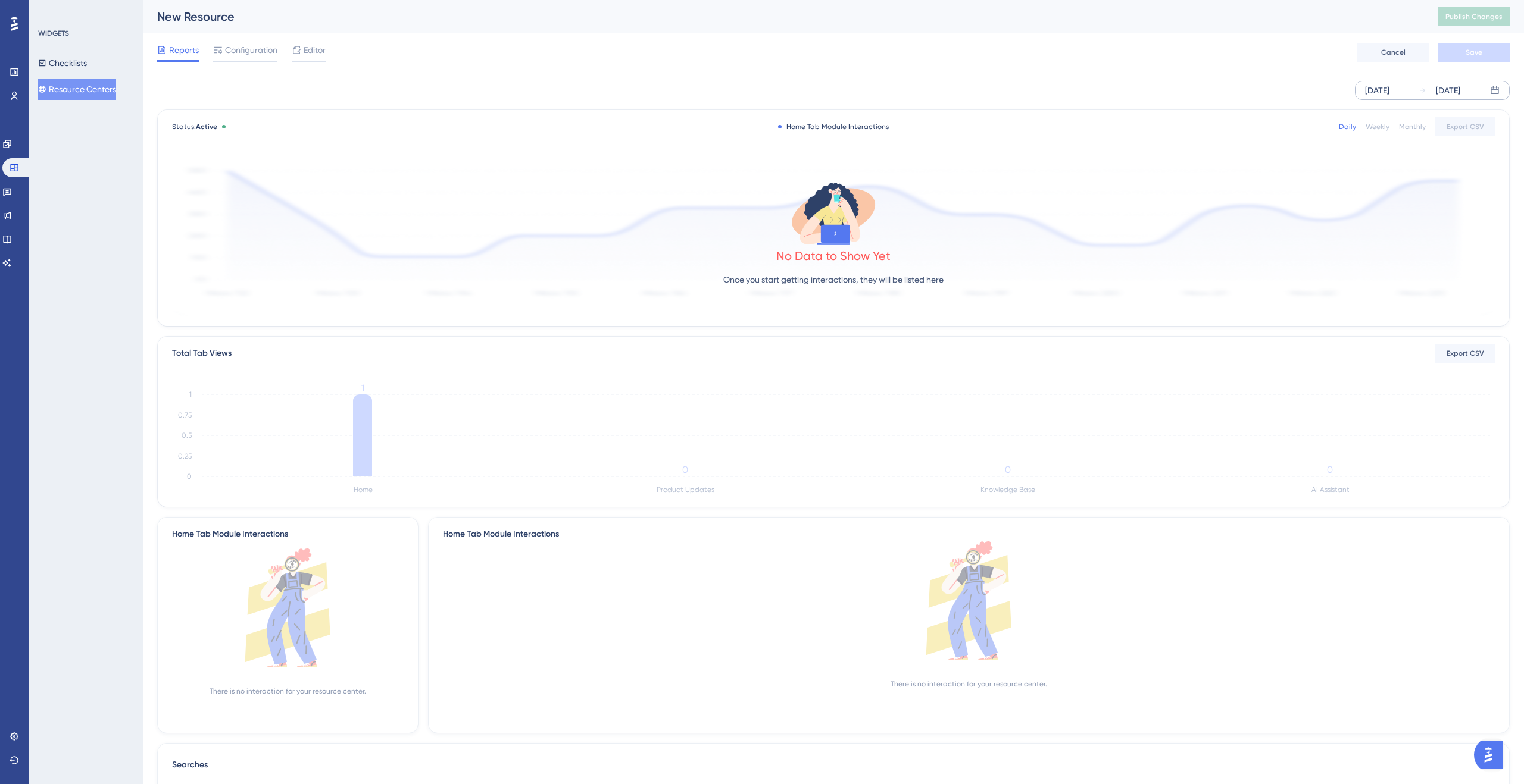
click at [1420, 90] on icon at bounding box center [1422, 90] width 7 height 7
click at [1128, 130] on div "[DATE]" at bounding box center [1211, 128] width 197 height 33
click at [1124, 127] on icon at bounding box center [1123, 127] width 7 height 11
click at [1158, 180] on button "01" at bounding box center [1159, 187] width 20 height 20
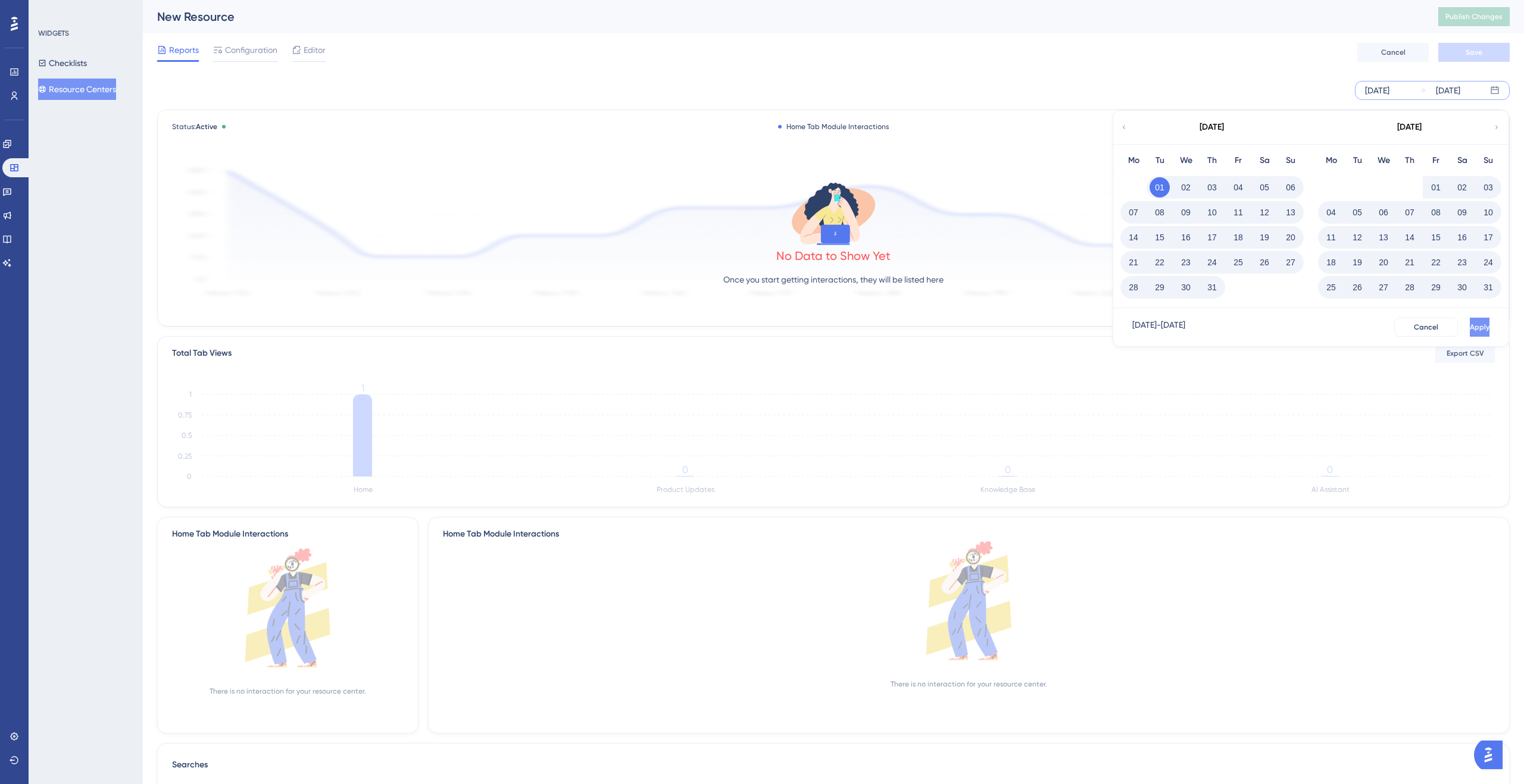
click at [1470, 325] on span "Apply" at bounding box center [1480, 327] width 19 height 10
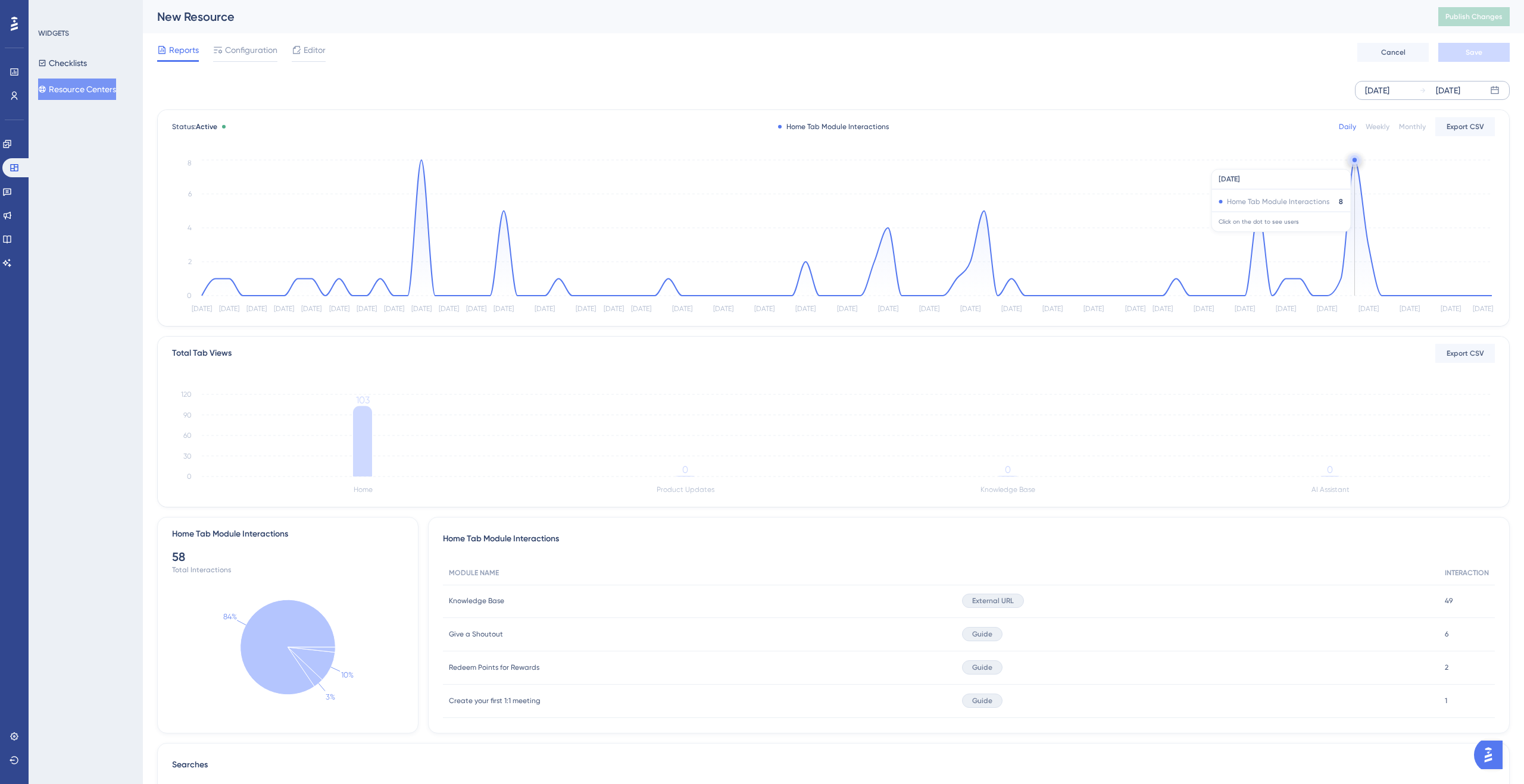
click at [1354, 162] on circle at bounding box center [1354, 162] width 1 height 1
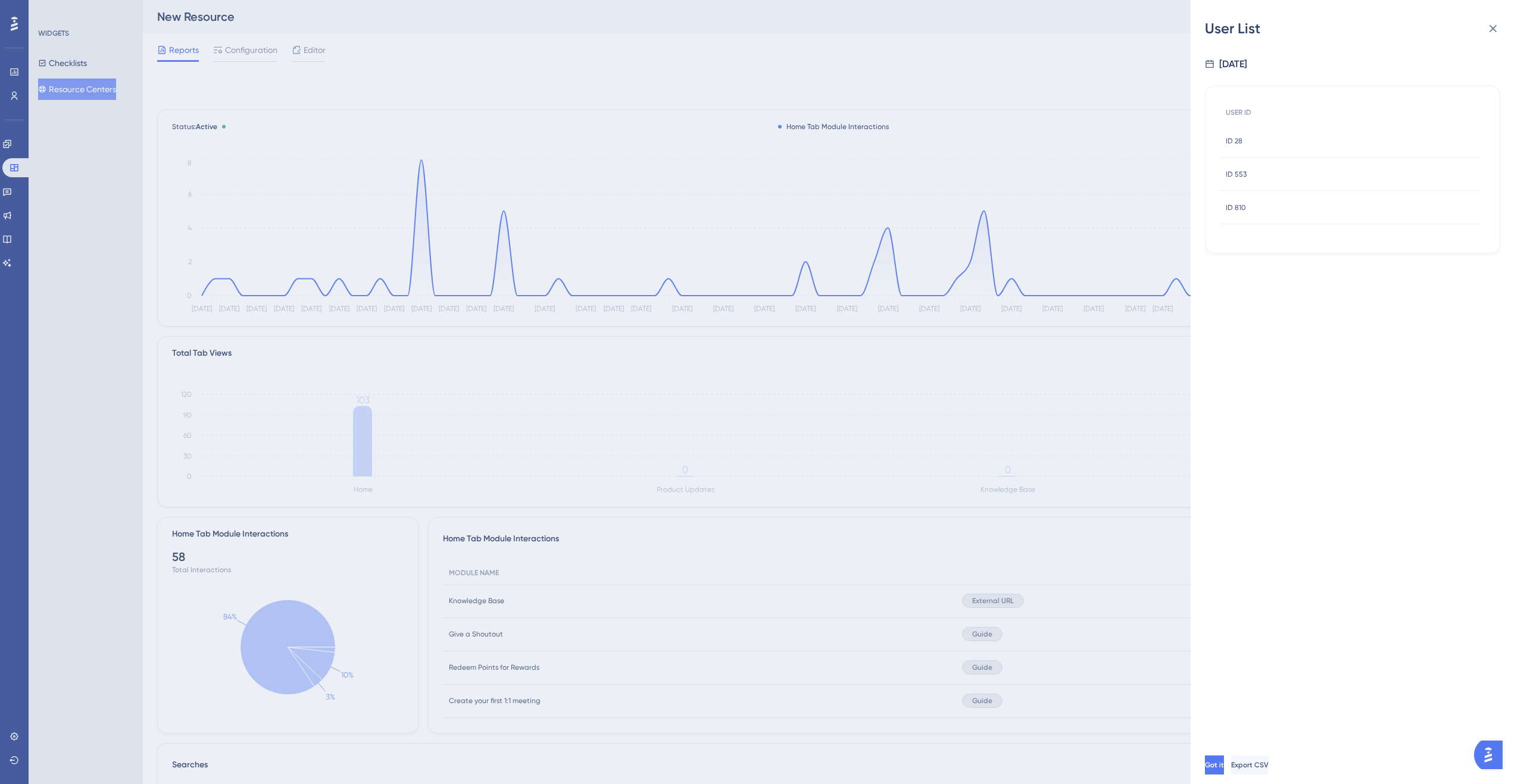
click at [1240, 140] on span "ID 28" at bounding box center [1234, 141] width 17 height 10
click at [1206, 30] on icon at bounding box center [1210, 28] width 10 height 10
click at [1227, 167] on div "ID 553 ID 553" at bounding box center [1236, 175] width 21 height 33
click at [1206, 26] on icon at bounding box center [1210, 28] width 10 height 10
click at [1245, 206] on span "ID 810" at bounding box center [1235, 207] width 20 height 10
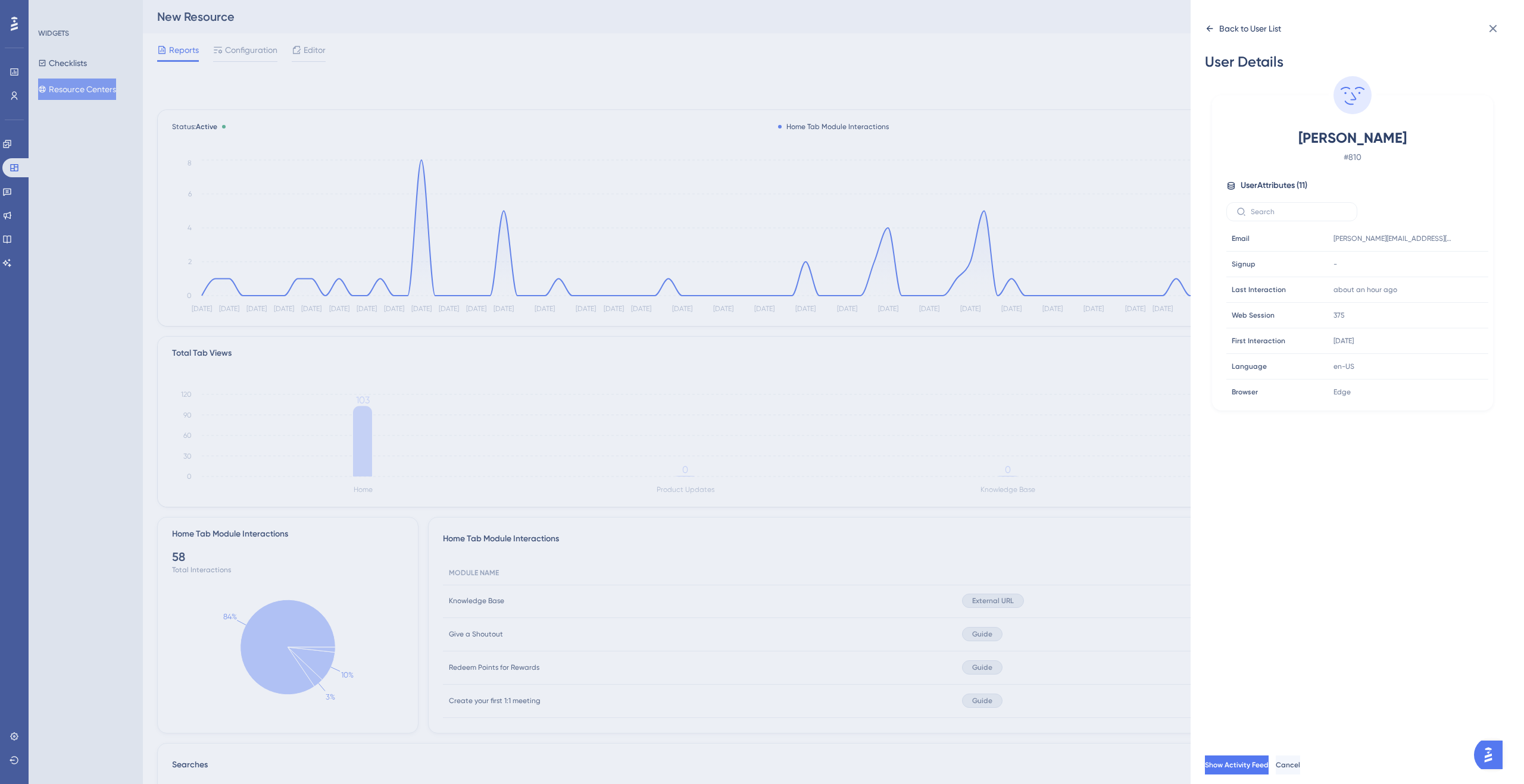
click at [1206, 26] on icon at bounding box center [1210, 28] width 10 height 10
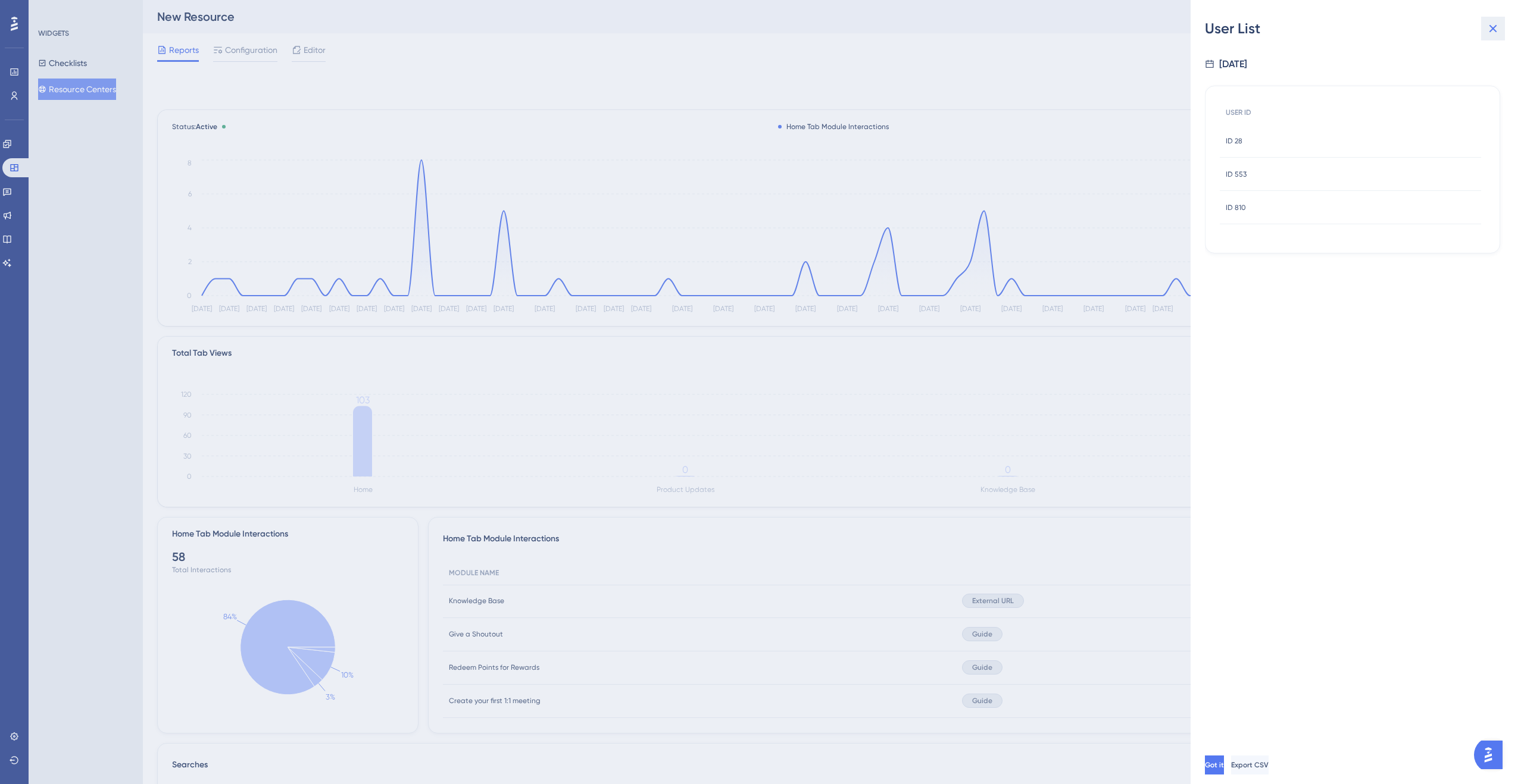
click at [1483, 24] on button at bounding box center [1492, 28] width 24 height 24
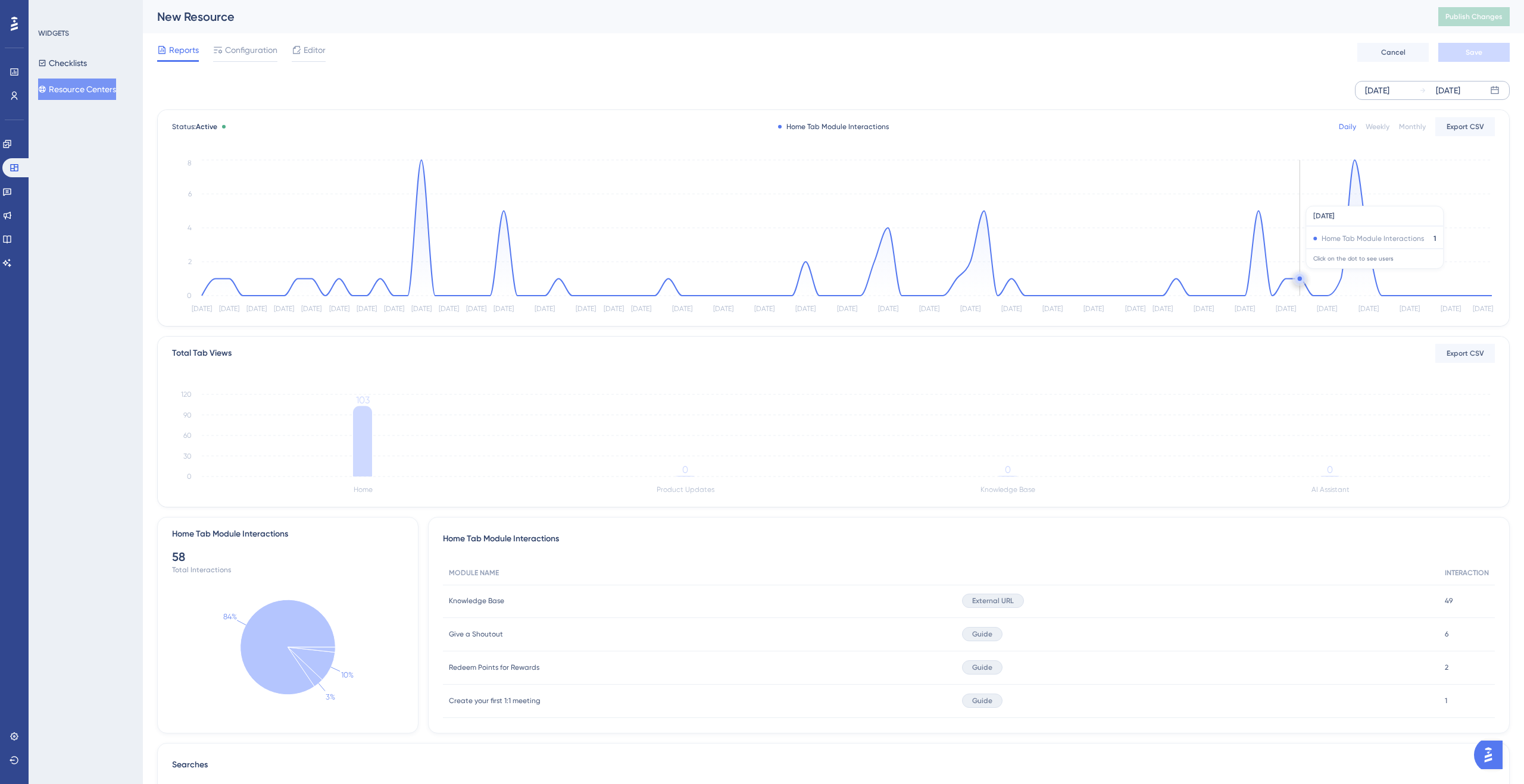
click at [1302, 275] on circle at bounding box center [1299, 279] width 10 height 10
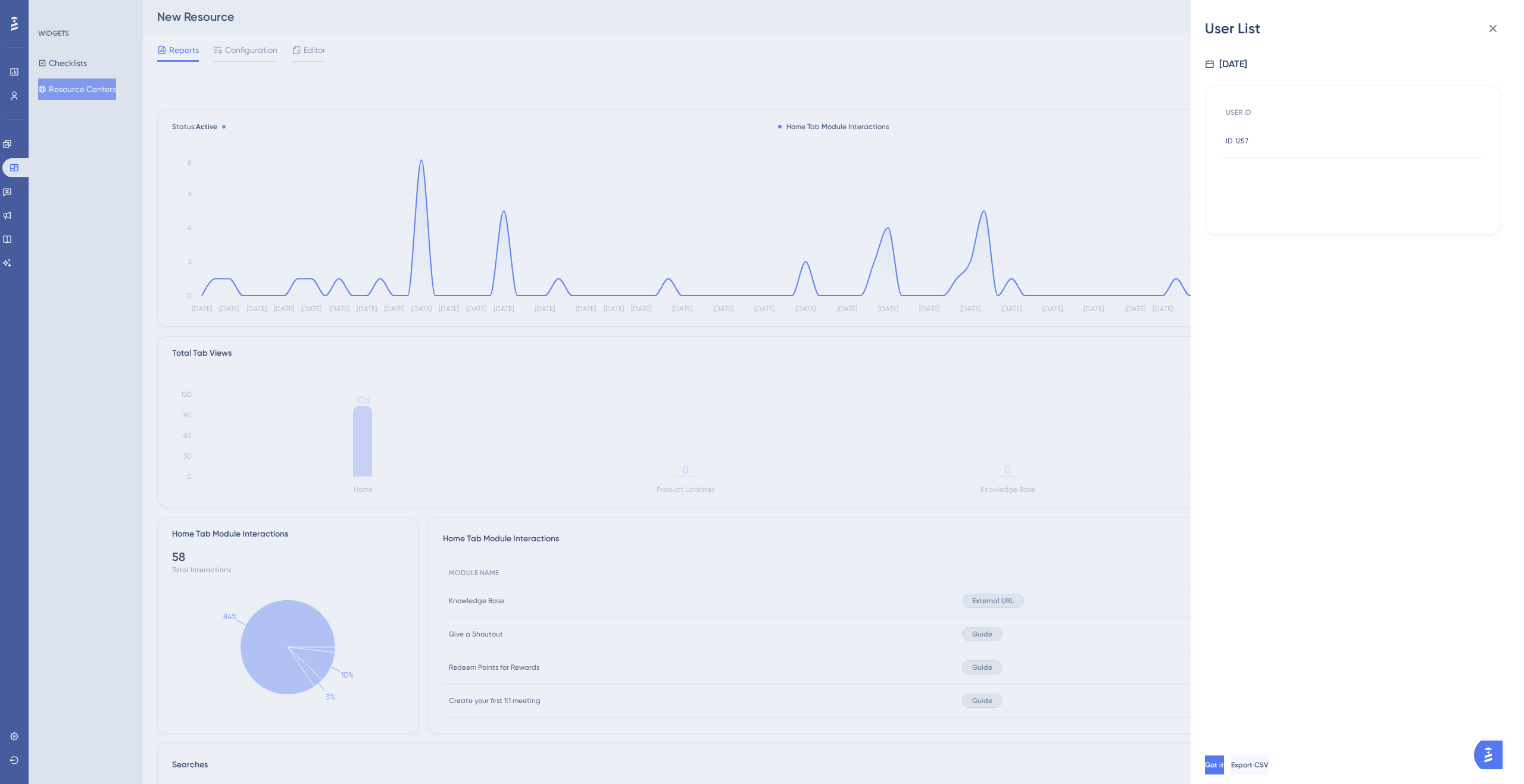
click at [1237, 141] on span "ID 1257" at bounding box center [1237, 141] width 23 height 10
click at [1213, 27] on icon at bounding box center [1210, 28] width 10 height 10
click at [1501, 31] on button at bounding box center [1492, 28] width 24 height 24
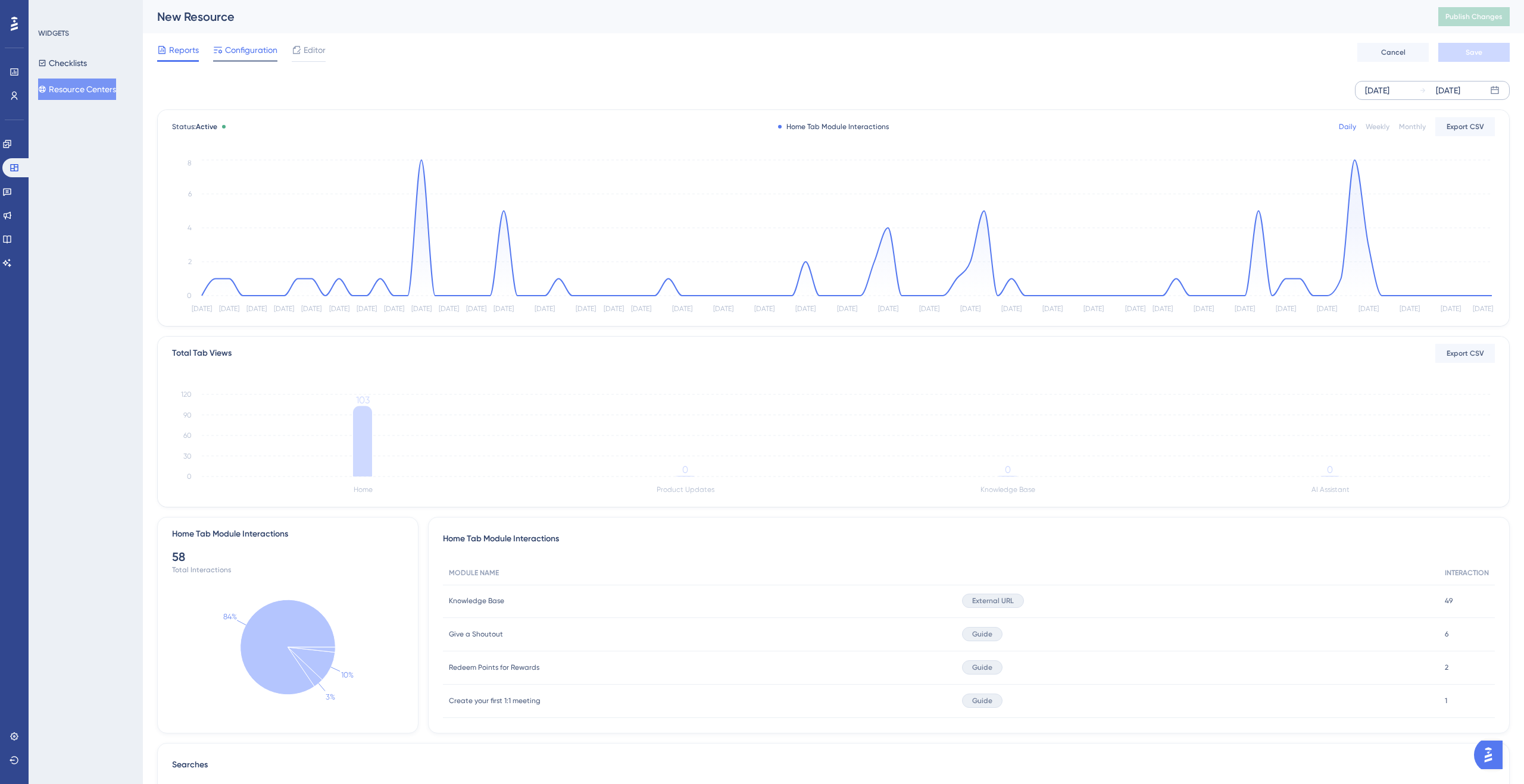
click at [266, 53] on span "Configuration" at bounding box center [251, 50] width 52 height 14
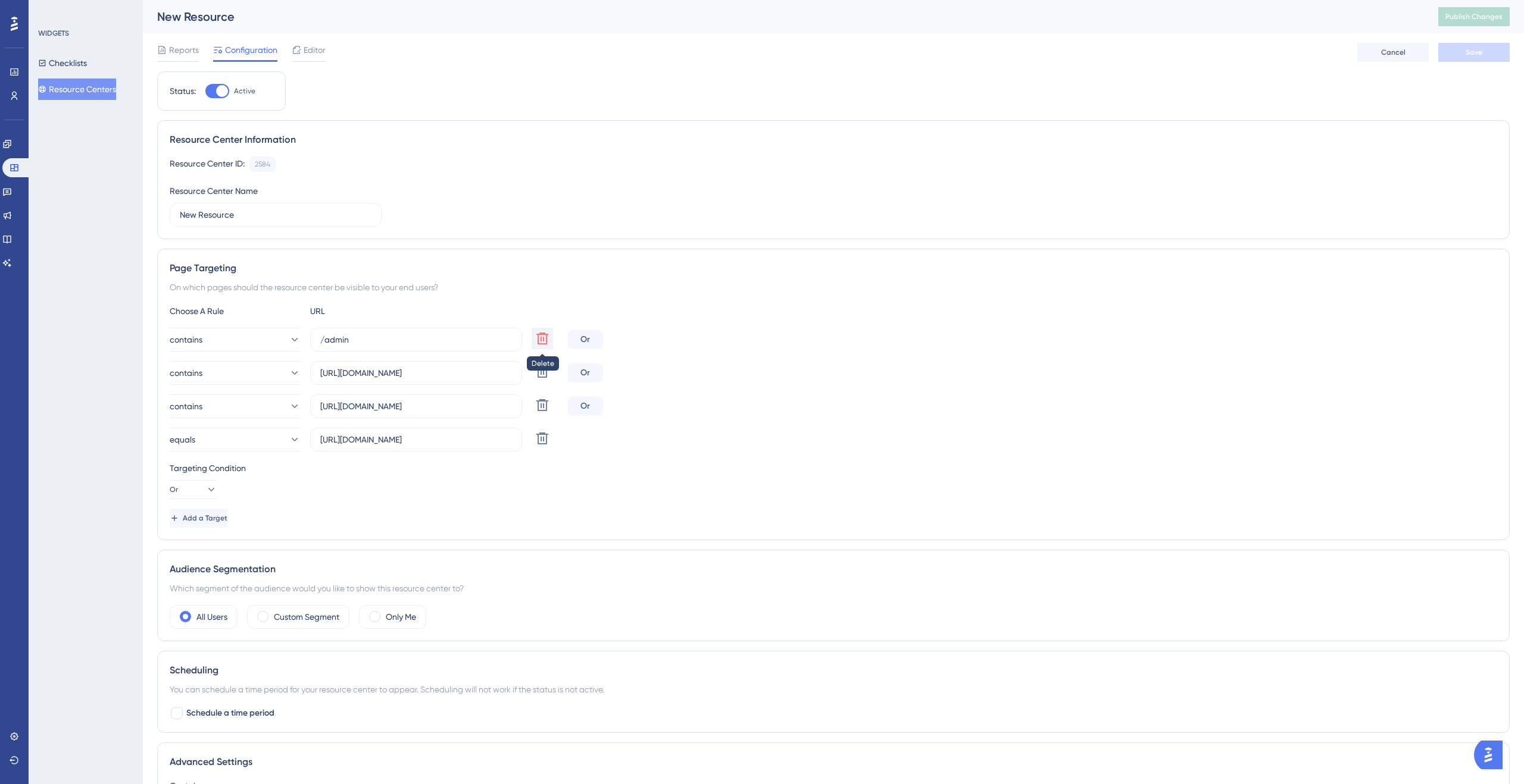
click at [535, 338] on icon at bounding box center [542, 339] width 14 height 14
type input "[URL][DOMAIN_NAME]"
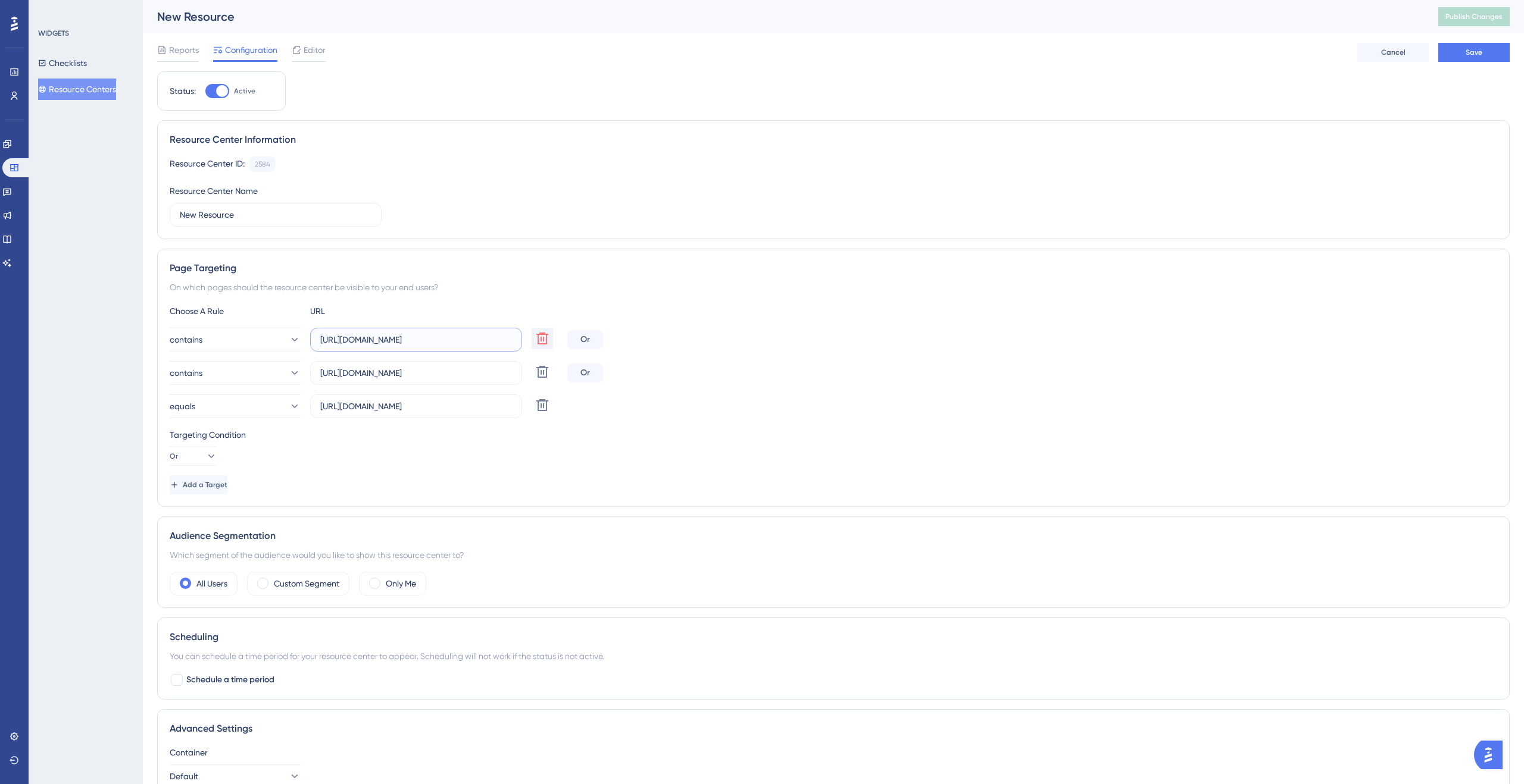
drag, startPoint x: 490, startPoint y: 339, endPoint x: 300, endPoint y: 326, distance: 190.4
click at [292, 325] on div "Choose A Rule URL contains [URL][DOMAIN_NAME] Delete Or contains [URL][DOMAIN_N…" at bounding box center [833, 399] width 1327 height 191
paste input "text"
type input "[URL][DOMAIN_NAME]"
click at [816, 331] on div "contains [URL][DOMAIN_NAME] Delete Or" at bounding box center [833, 339] width 1327 height 24
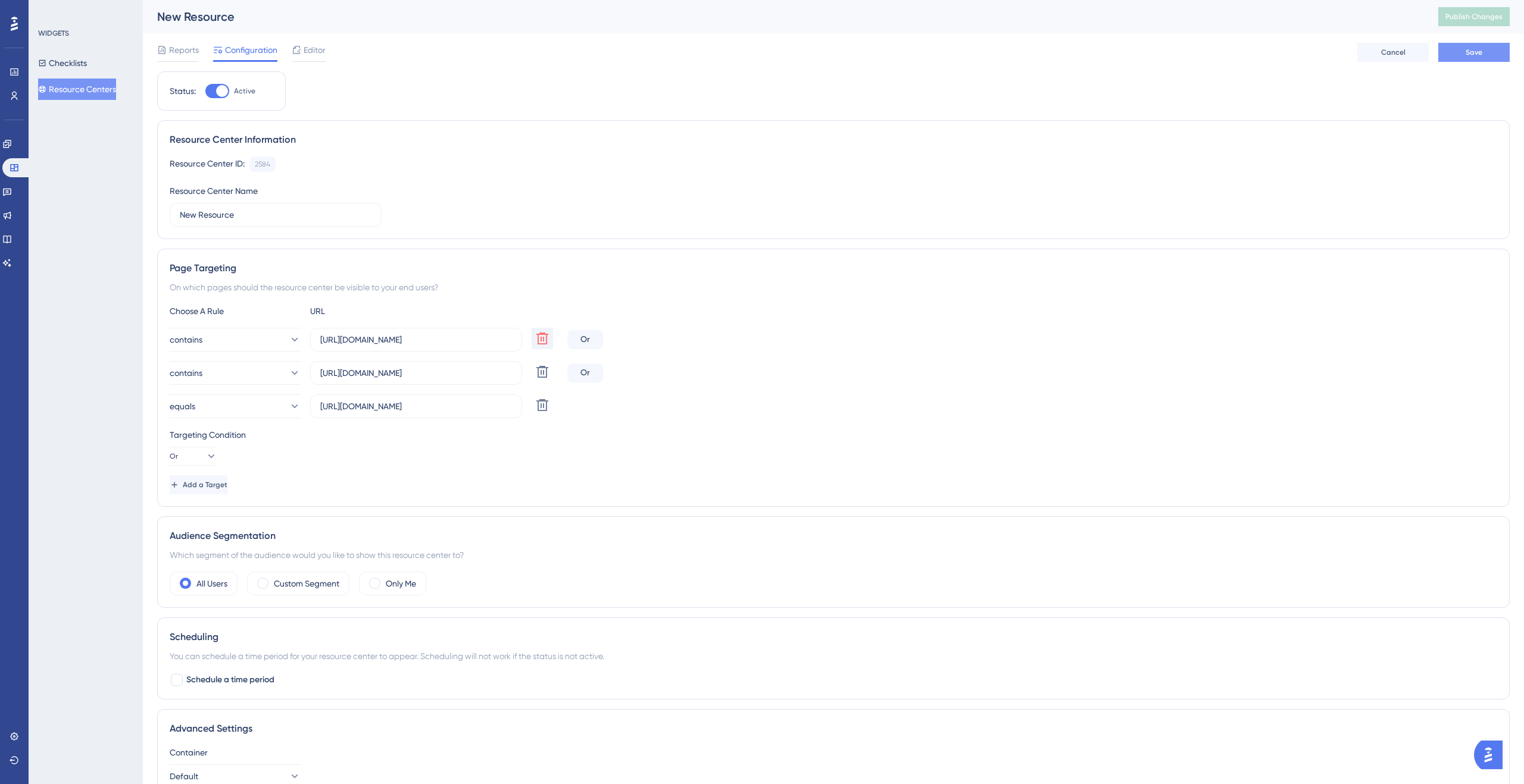
click at [1484, 59] on button "Save" at bounding box center [1474, 53] width 72 height 19
click at [1470, 21] on span "Publish Changes" at bounding box center [1474, 16] width 57 height 10
click at [457, 346] on input "[URL][DOMAIN_NAME]" at bounding box center [416, 339] width 191 height 13
click at [229, 483] on span "Add a Target" at bounding box center [206, 484] width 44 height 10
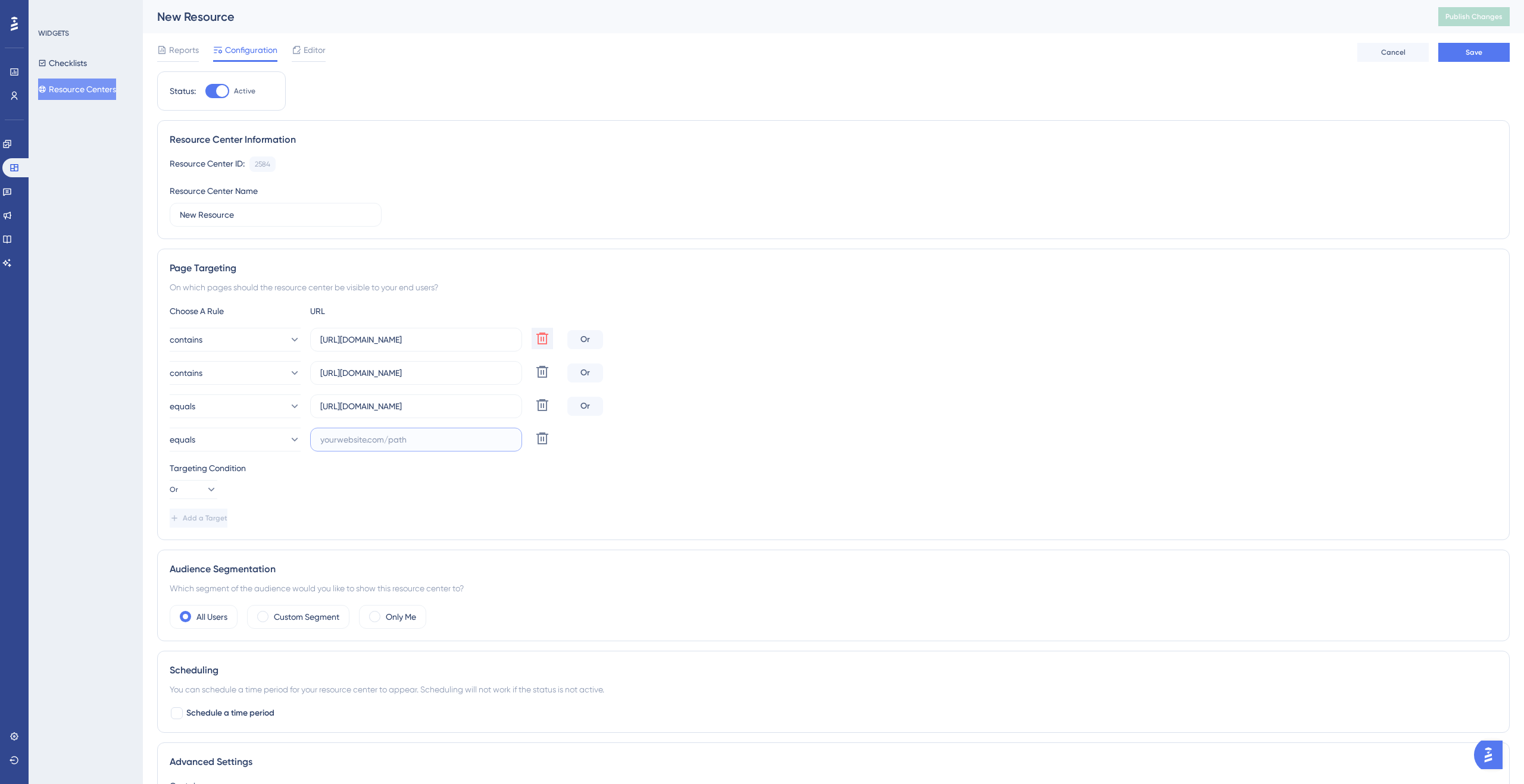
click at [407, 441] on input "text" at bounding box center [416, 439] width 191 height 13
paste input "[URL][DOMAIN_NAME]"
type input "[URL][DOMAIN_NAME]"
click at [1474, 59] on button "Save" at bounding box center [1474, 53] width 72 height 19
click at [1476, 14] on span "Publish Changes" at bounding box center [1474, 16] width 57 height 10
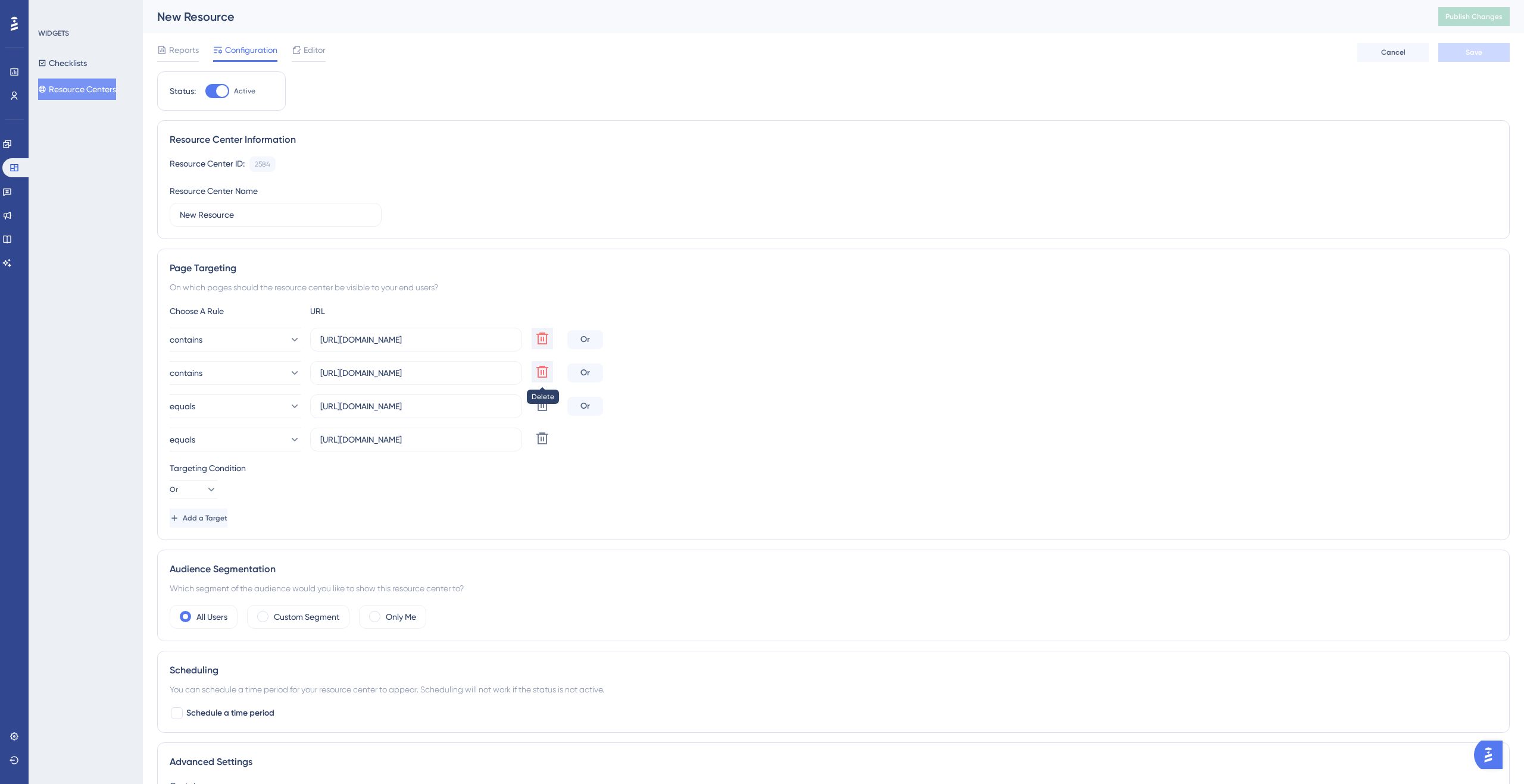
click at [543, 373] on icon at bounding box center [542, 372] width 14 height 14
type input "[URL][DOMAIN_NAME]"
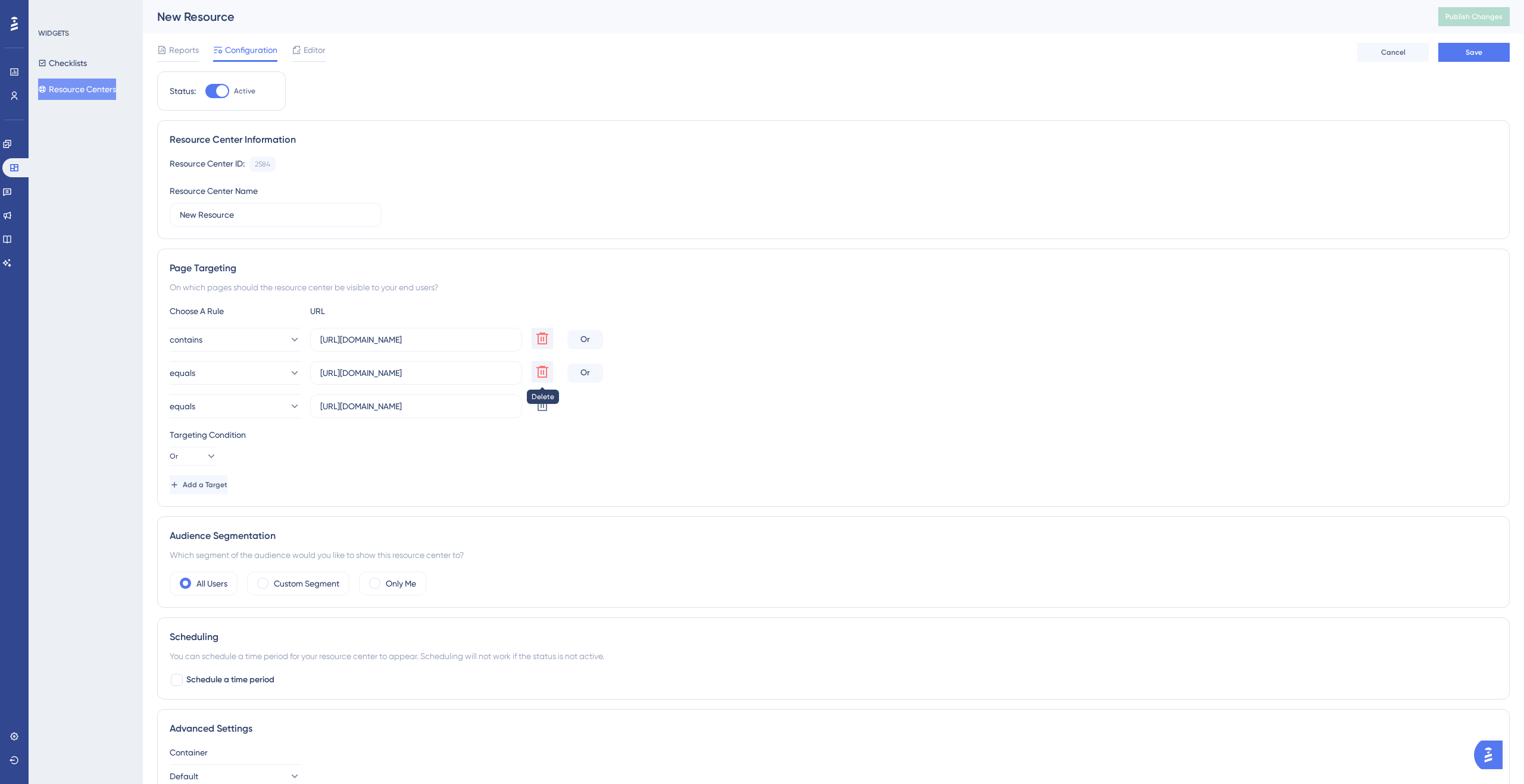
click at [543, 373] on icon at bounding box center [542, 372] width 12 height 12
type input "[URL][DOMAIN_NAME]"
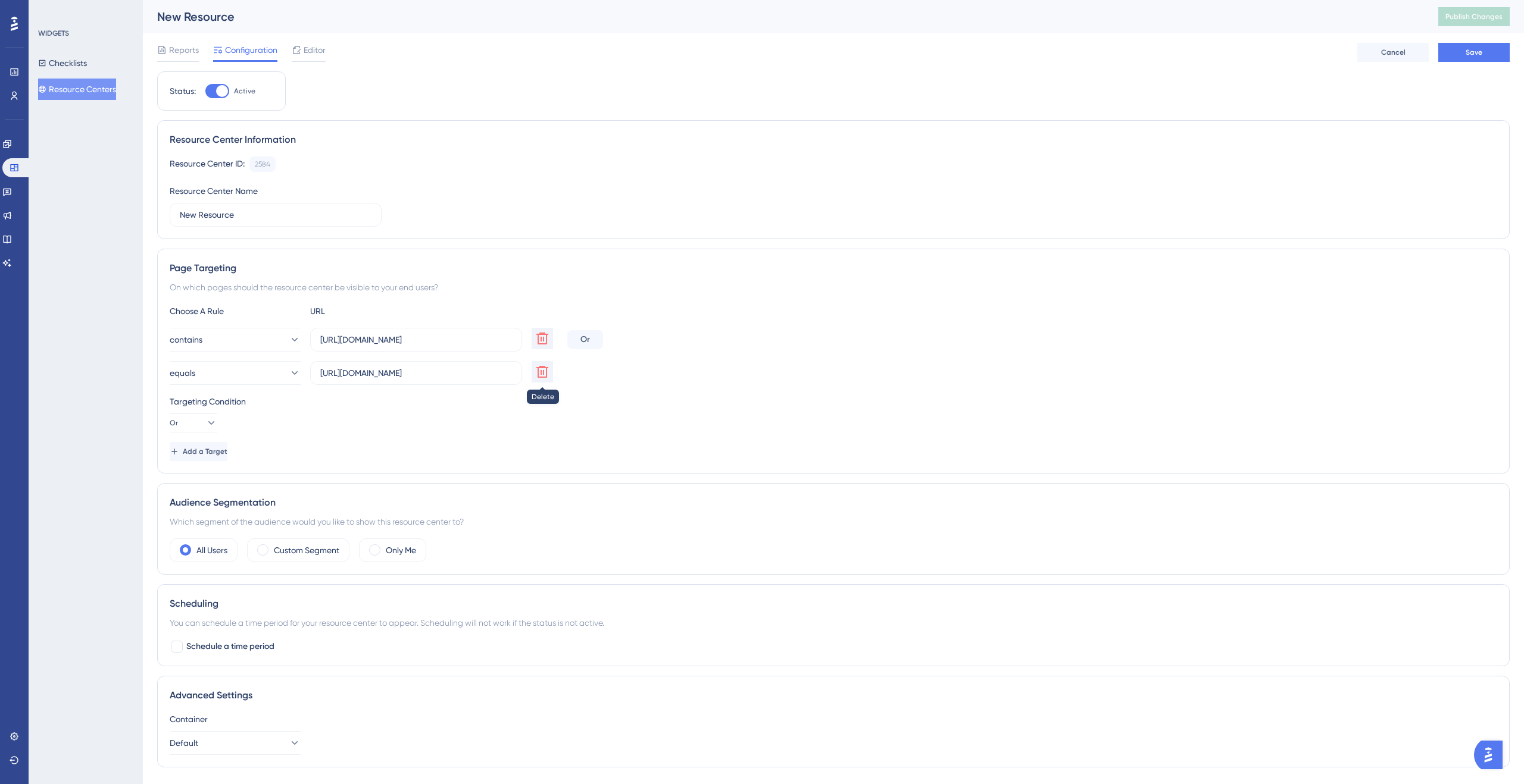
click at [543, 373] on icon at bounding box center [542, 372] width 12 height 12
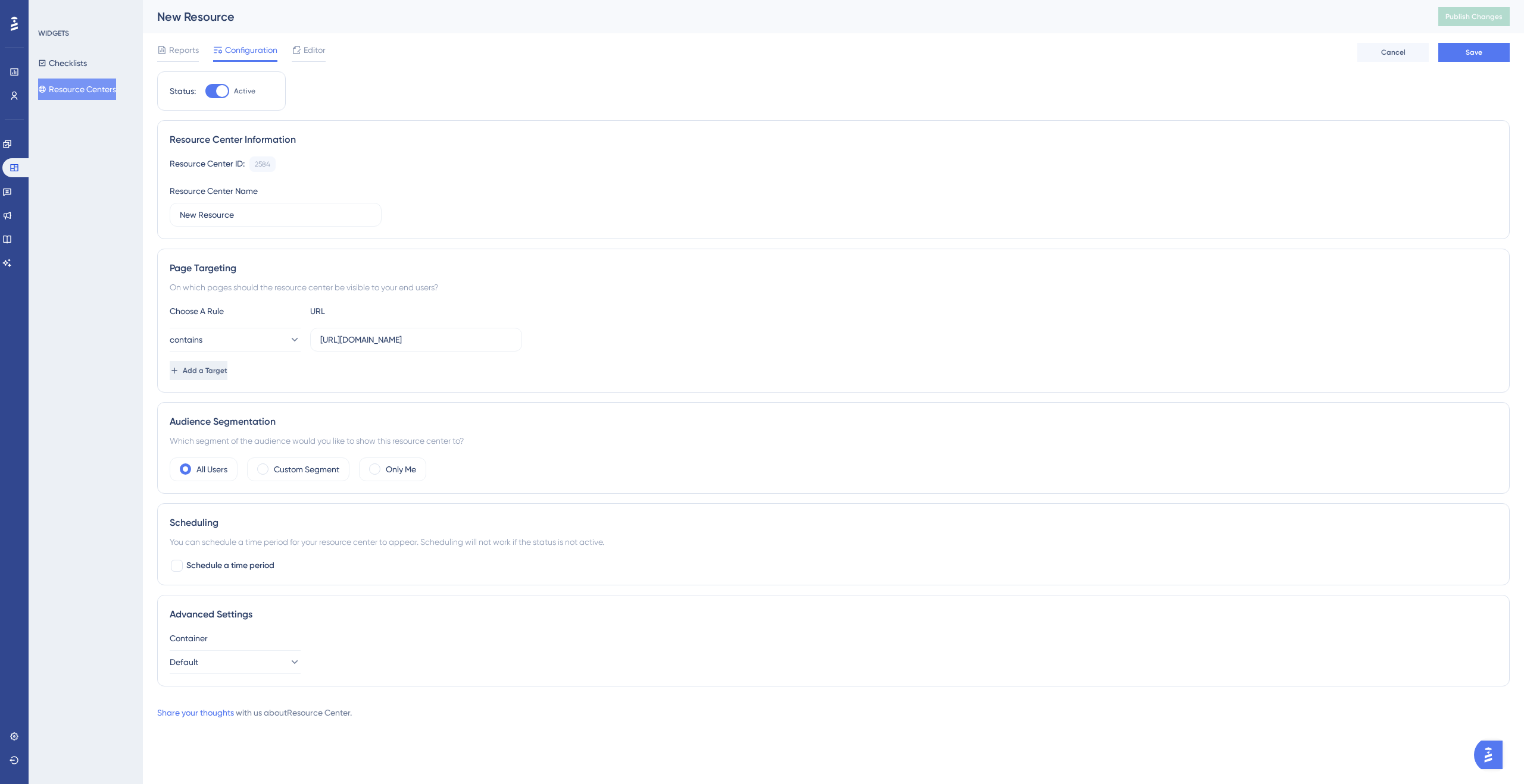
click at [227, 365] on button "Add a Target" at bounding box center [198, 371] width 58 height 19
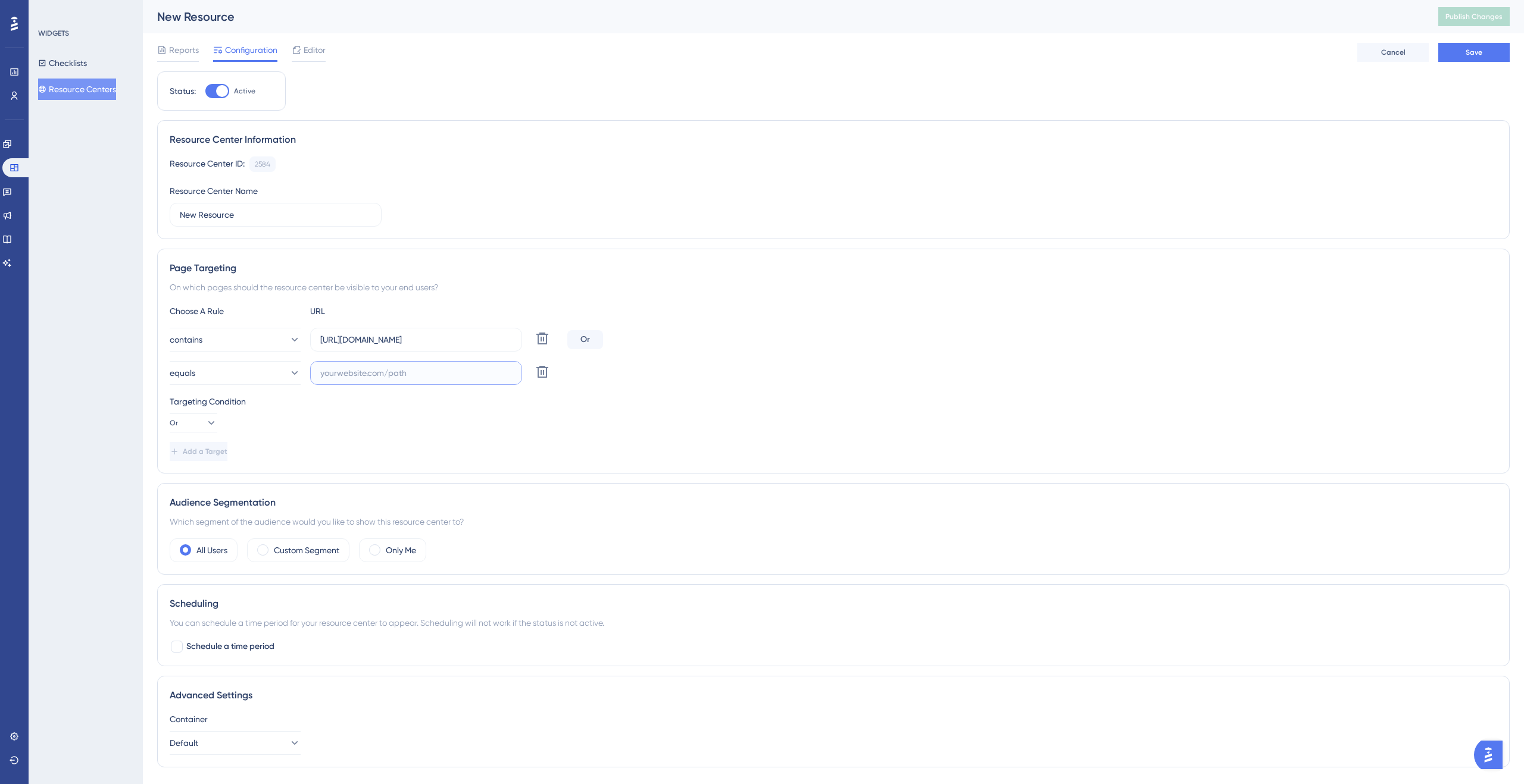
click at [374, 373] on input "text" at bounding box center [416, 373] width 191 height 13
paste input "[URL][DOMAIN_NAME]"
type input "[URL][DOMAIN_NAME]"
click at [1478, 52] on span "Save" at bounding box center [1474, 52] width 17 height 10
click at [1477, 14] on span "Publish Changes" at bounding box center [1474, 16] width 57 height 10
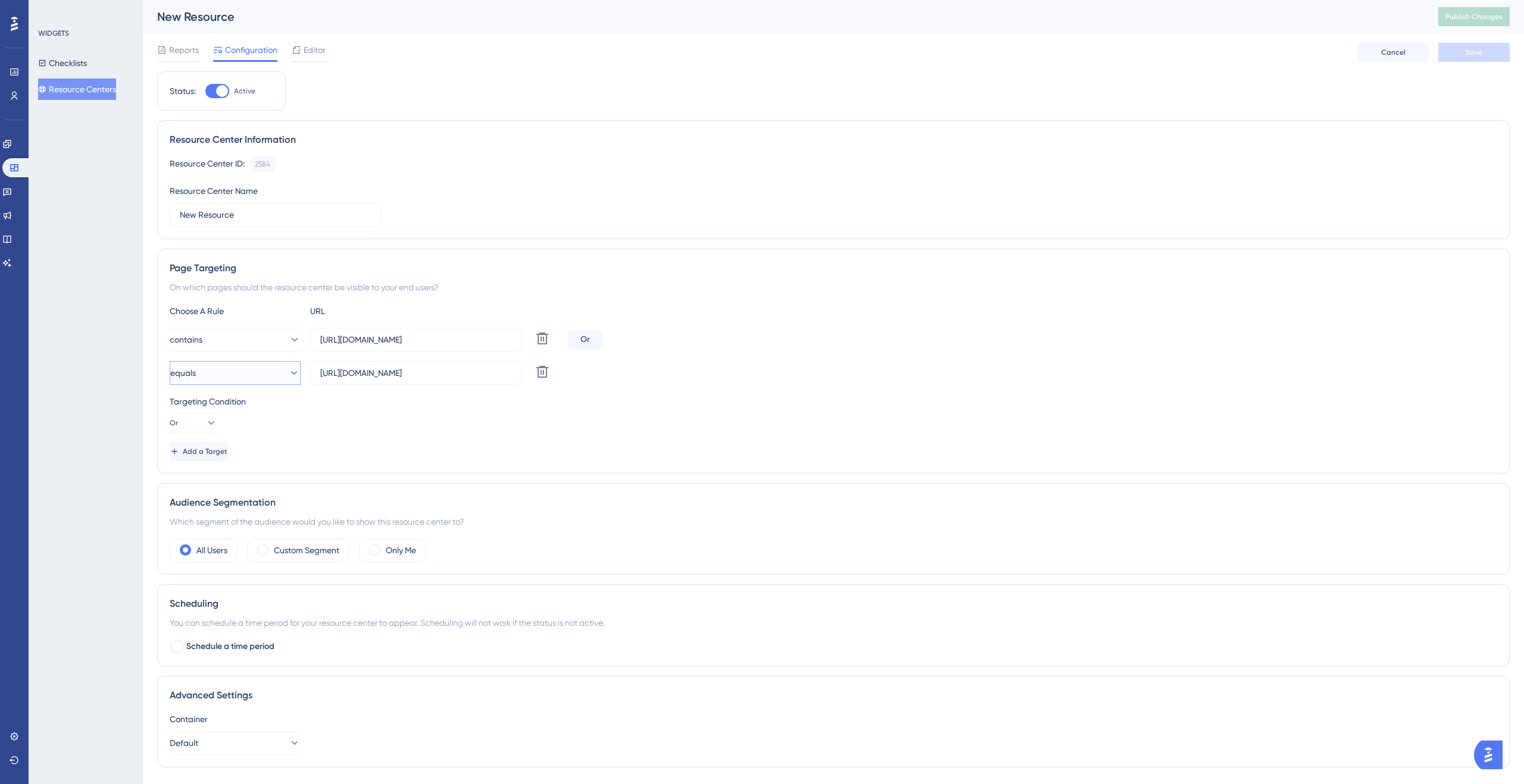
click at [288, 376] on icon at bounding box center [294, 373] width 12 height 12
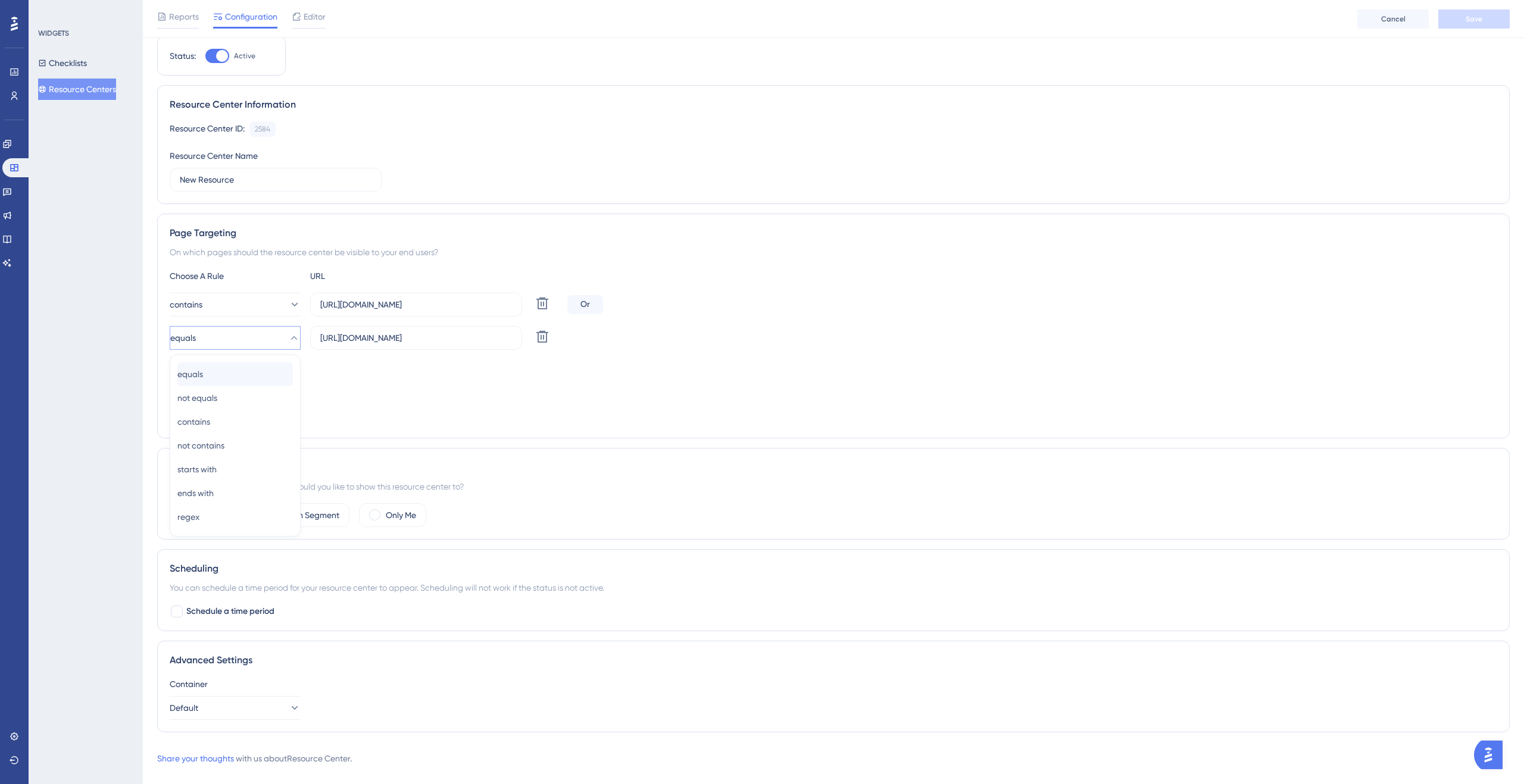
scroll to position [41, 0]
click at [246, 469] on div "starts with starts with" at bounding box center [235, 468] width 115 height 24
click at [1461, 21] on button "Save" at bounding box center [1474, 19] width 72 height 19
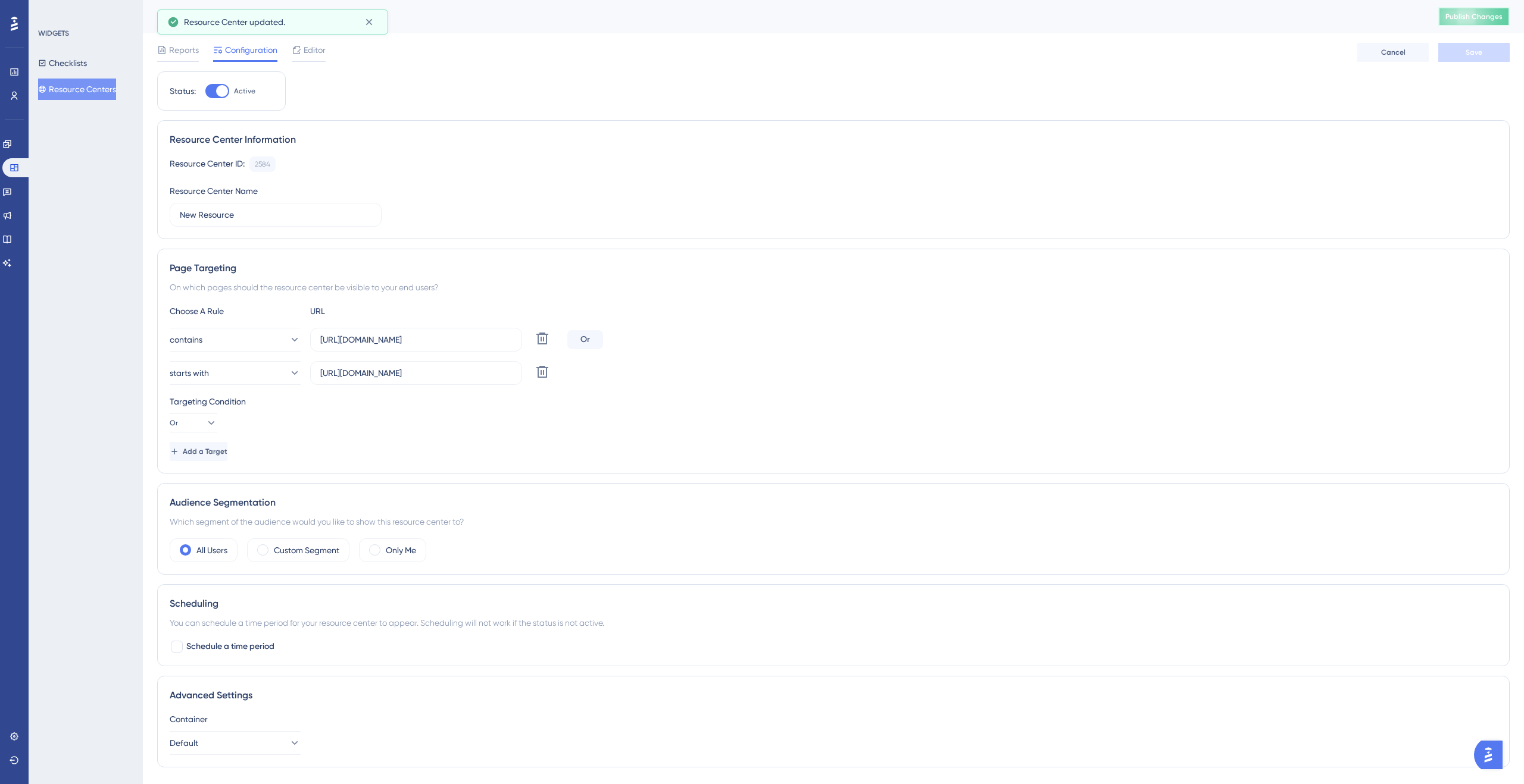
click at [1444, 13] on button "Publish Changes" at bounding box center [1474, 17] width 72 height 19
drag, startPoint x: 483, startPoint y: 341, endPoint x: 301, endPoint y: 330, distance: 182.3
click at [301, 330] on div "contains [URL][DOMAIN_NAME] Delete" at bounding box center [366, 339] width 393 height 24
paste input "text"
type input "[URL][DOMAIN_NAME]"
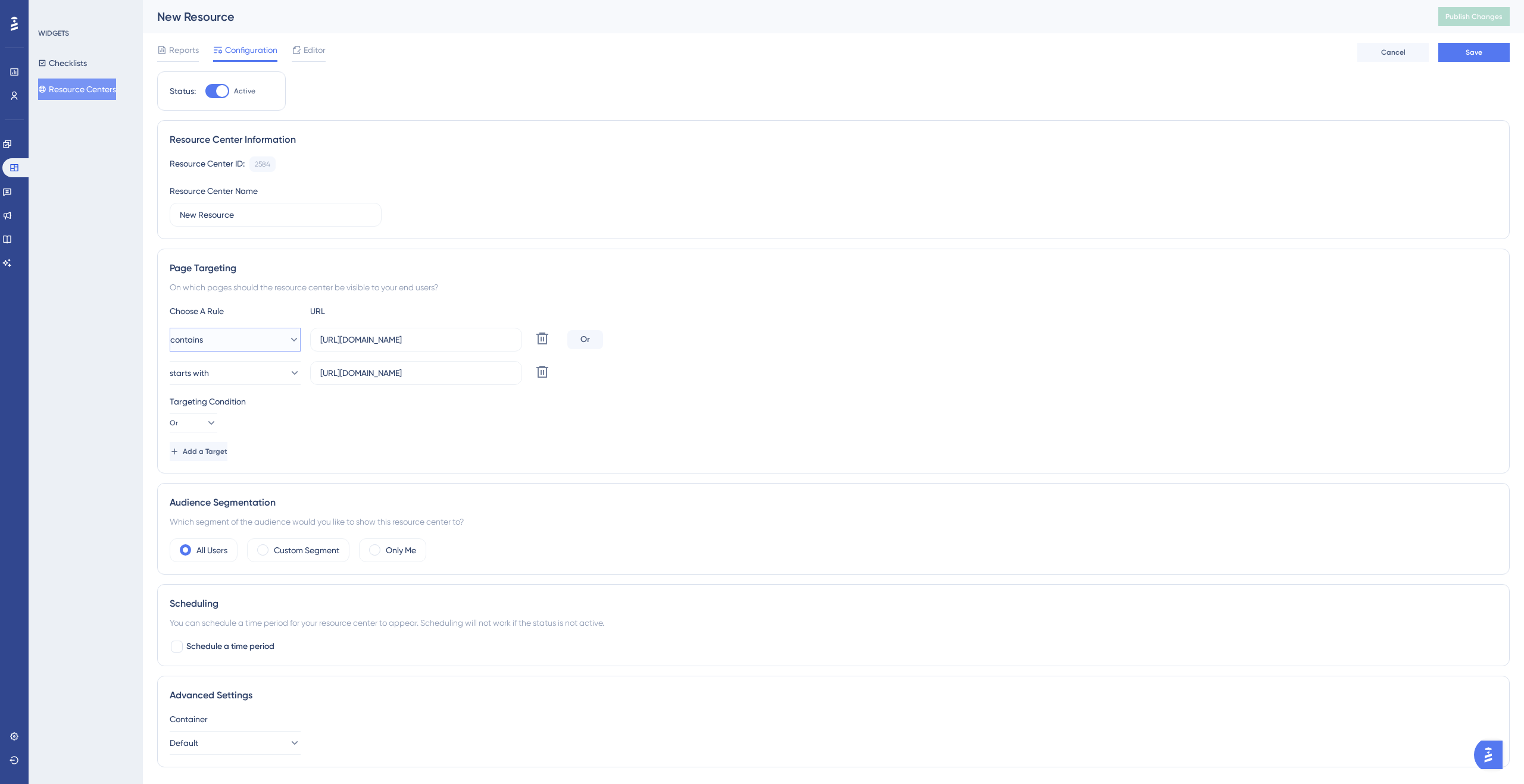
click at [255, 345] on button "contains" at bounding box center [235, 339] width 131 height 24
click at [236, 472] on div "starts with starts with" at bounding box center [235, 471] width 115 height 24
click at [1487, 57] on button "Save" at bounding box center [1474, 53] width 72 height 19
click at [1481, 17] on span "Publish Changes" at bounding box center [1474, 16] width 57 height 10
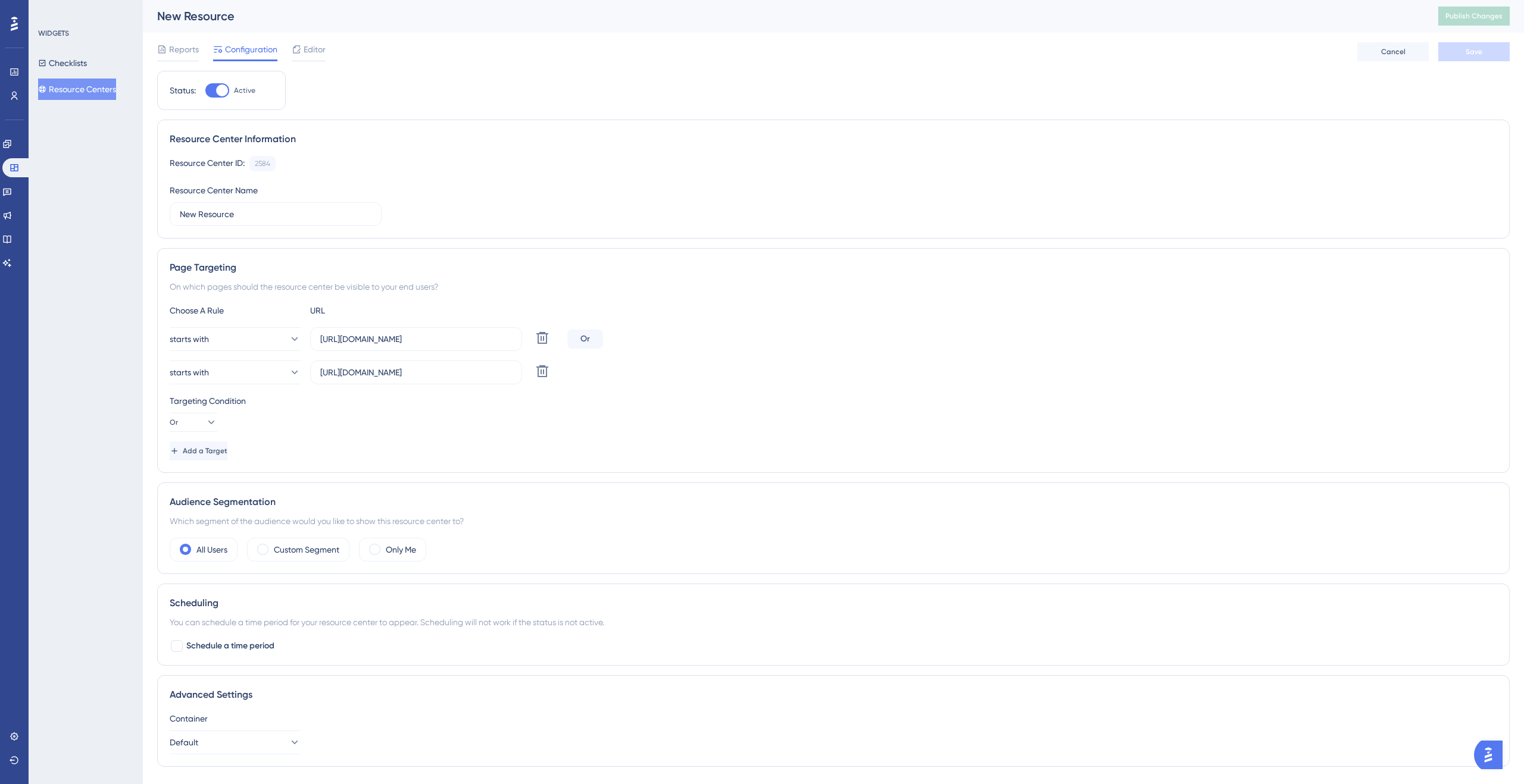
click at [1320, 392] on div "Choose A Rule URL starts with [URL][DOMAIN_NAME] Delete Or starts with [URL][DO…" at bounding box center [833, 382] width 1327 height 157
click at [1326, 390] on div "Choose A Rule URL starts with [URL][DOMAIN_NAME] Delete Or starts with [URL][DO…" at bounding box center [833, 383] width 1327 height 157
click at [16, 754] on button at bounding box center [14, 761] width 10 height 19
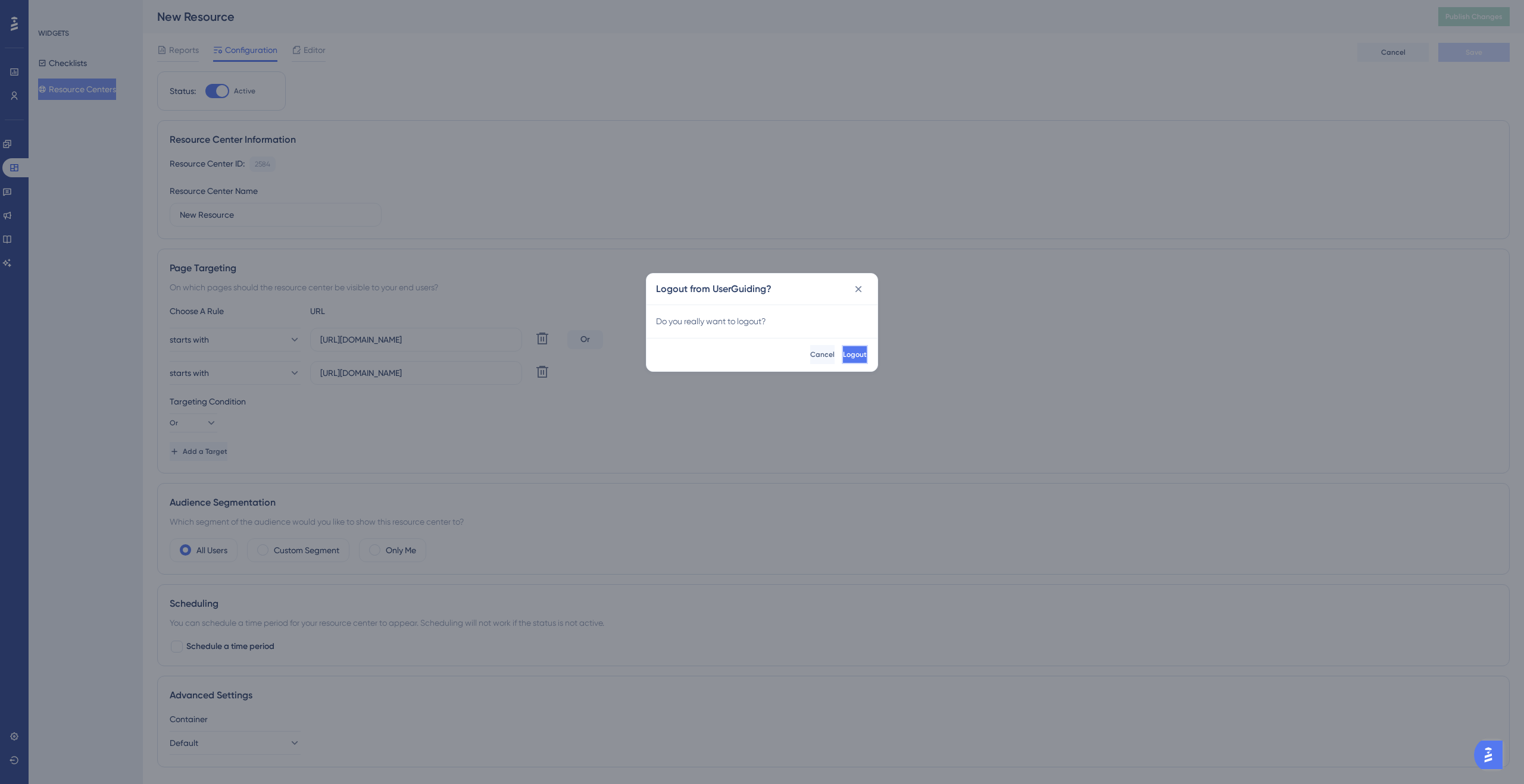
click at [863, 349] on button "Logout" at bounding box center [854, 355] width 26 height 19
